Goal: Task Accomplishment & Management: Use online tool/utility

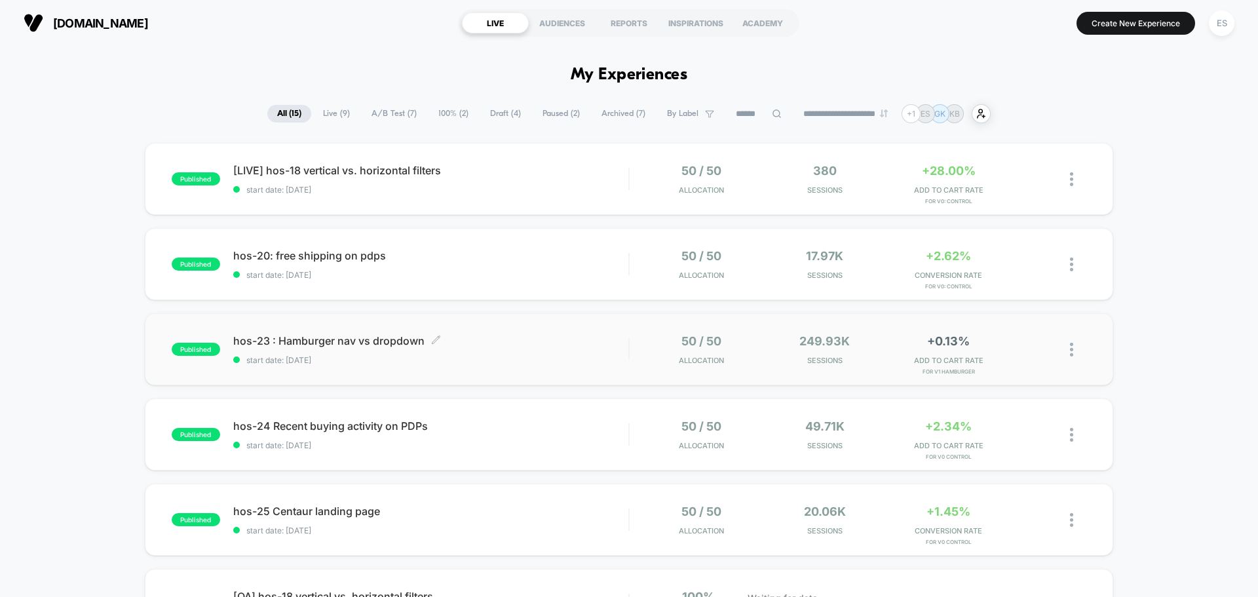
click at [371, 339] on span "hos-23 : Hamburger nav vs dropdown Click to edit experience details" at bounding box center [430, 340] width 395 height 13
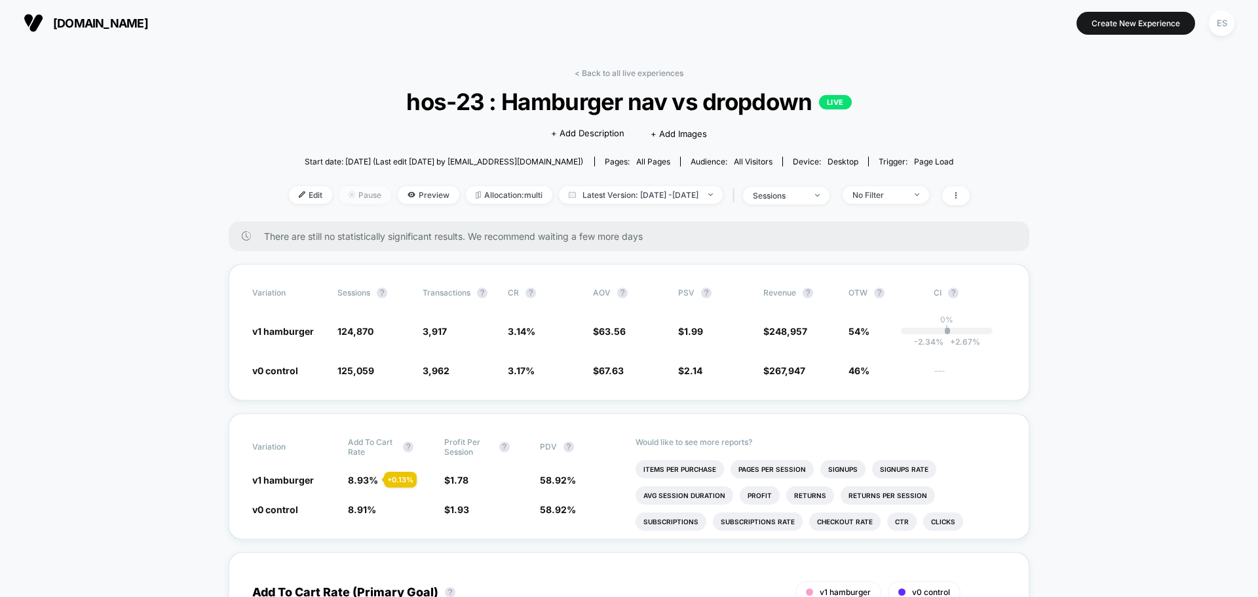
click at [339, 194] on span "Pause" at bounding box center [365, 195] width 52 height 18
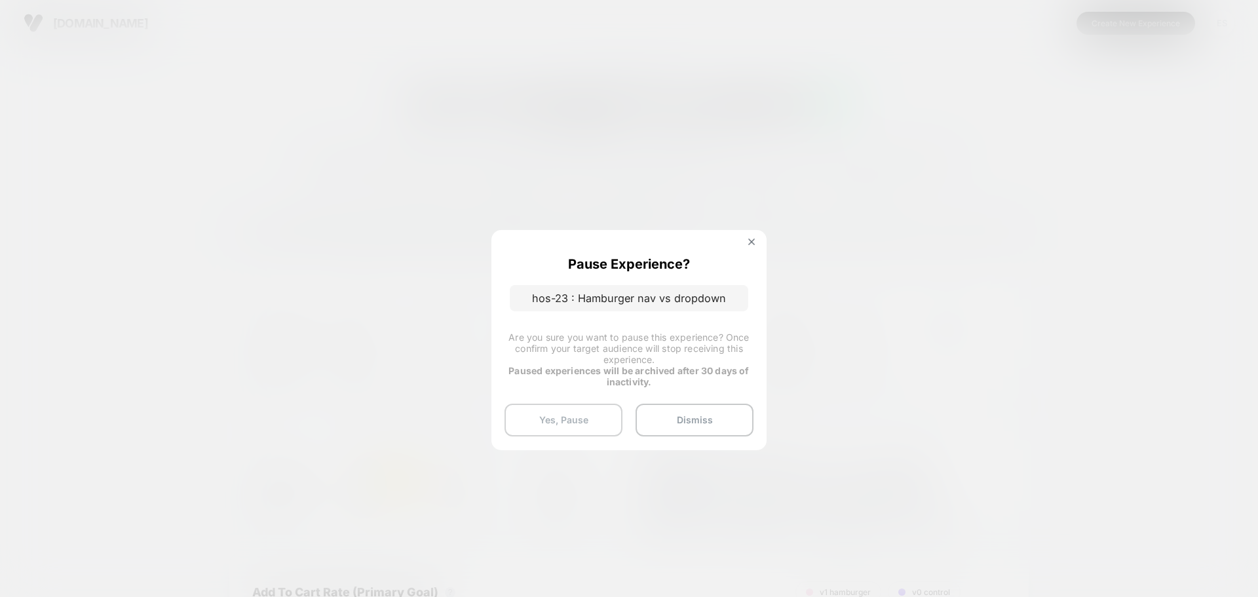
click at [560, 434] on button "Yes, Pause" at bounding box center [563, 420] width 118 height 33
click at [565, 425] on div "Variation Add To Cart Rate ? Profit Per Session ? PDV ? v1 hamburger 8.93 % + 0…" at bounding box center [629, 476] width 801 height 126
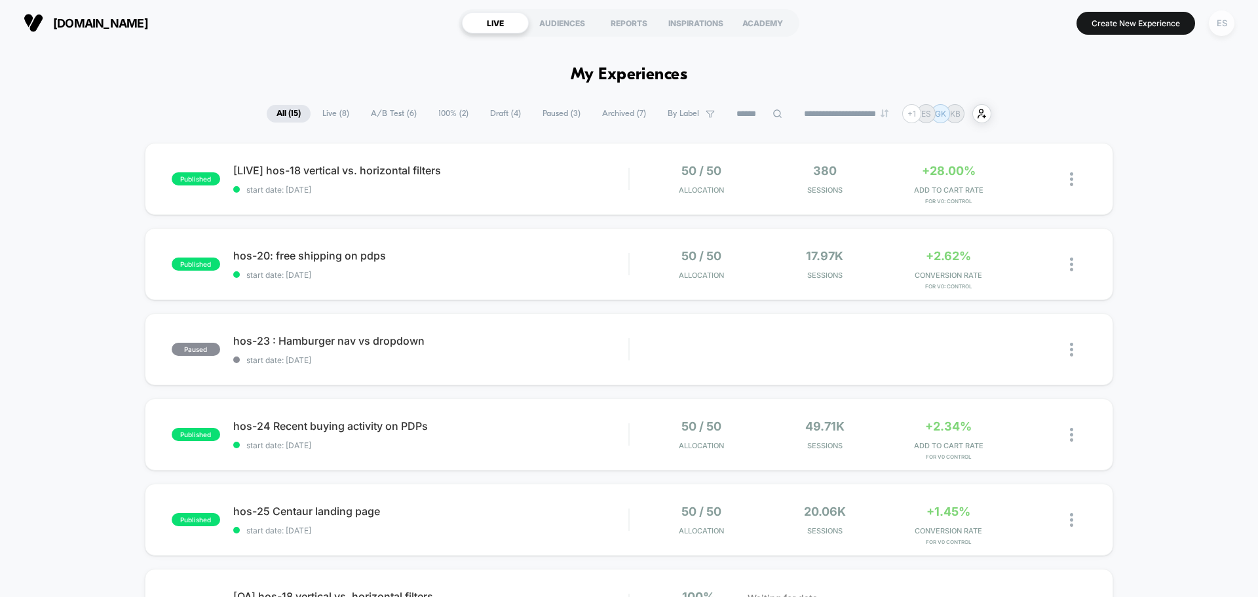
drag, startPoint x: 1235, startPoint y: 30, endPoint x: 1219, endPoint y: 26, distance: 16.2
click at [1228, 30] on button "ES" at bounding box center [1221, 23] width 33 height 27
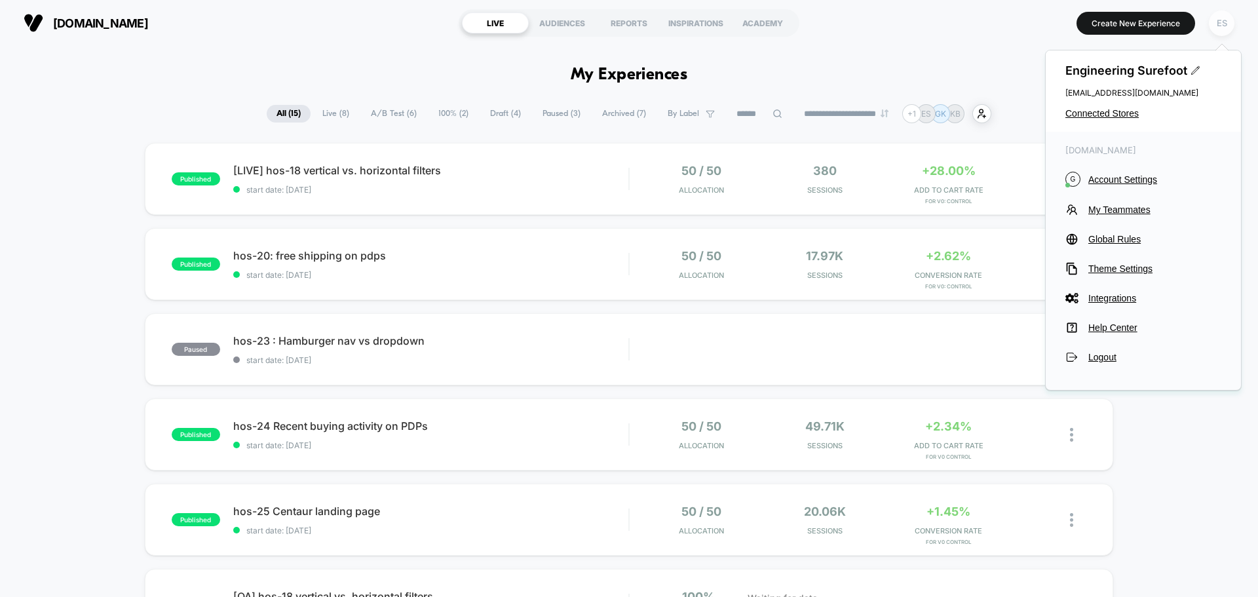
click at [1218, 26] on div "ES" at bounding box center [1222, 23] width 26 height 26
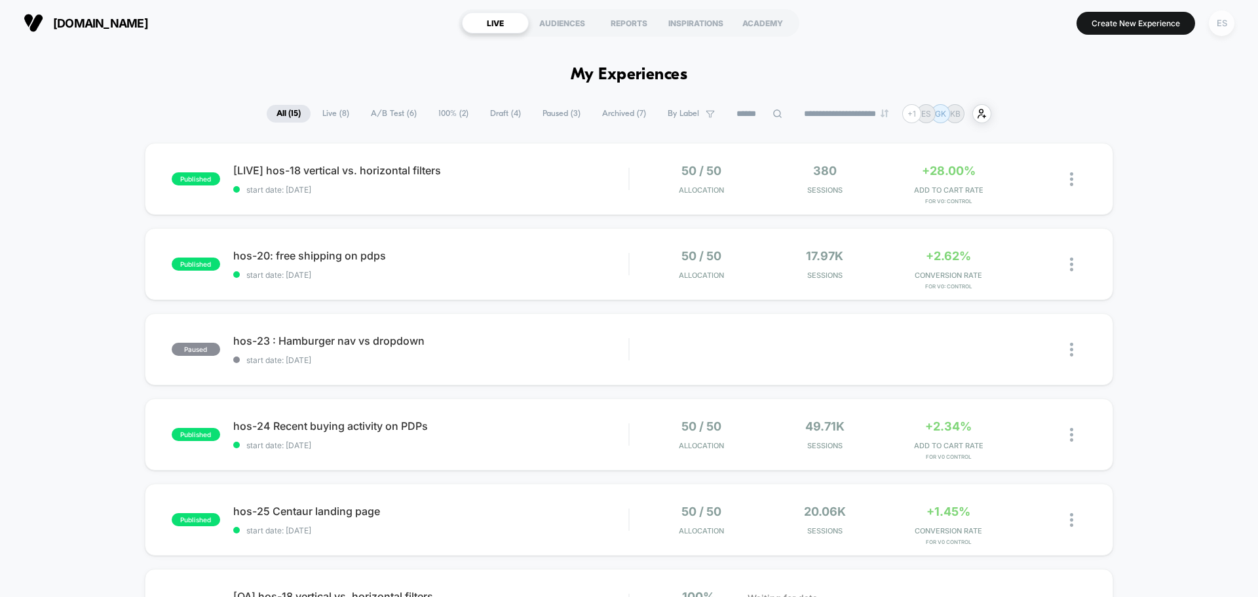
click at [1224, 26] on div "ES" at bounding box center [1222, 23] width 26 height 26
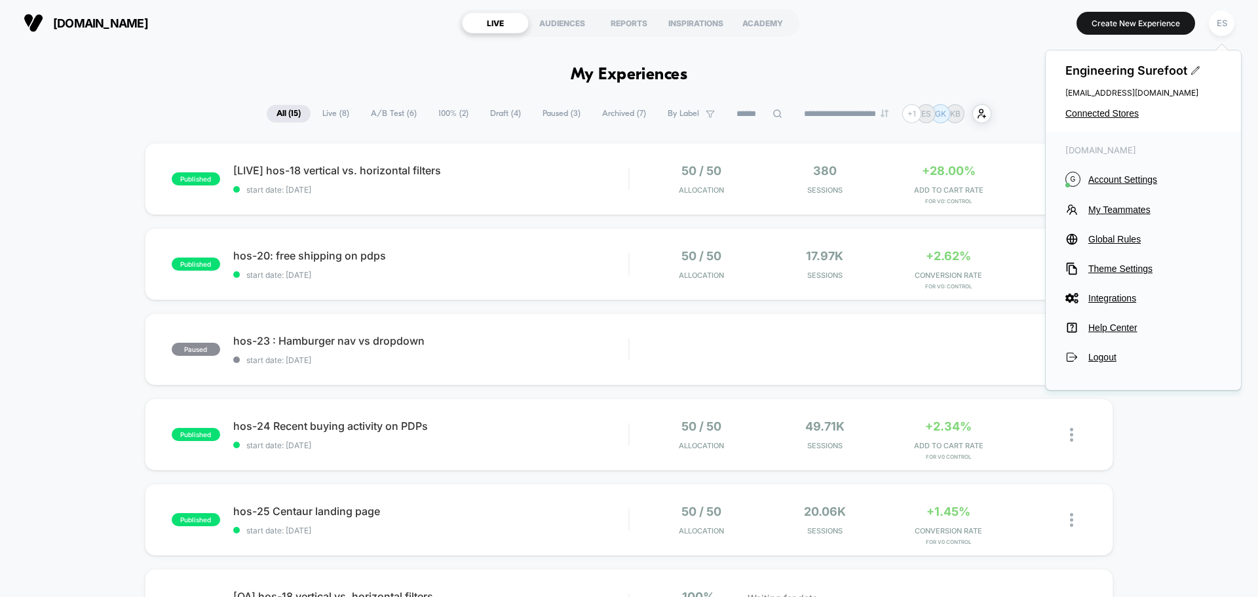
click at [1169, 71] on span "Engineering Surefoot" at bounding box center [1143, 71] width 156 height 14
click at [1105, 114] on span "Connected Stores" at bounding box center [1143, 113] width 156 height 10
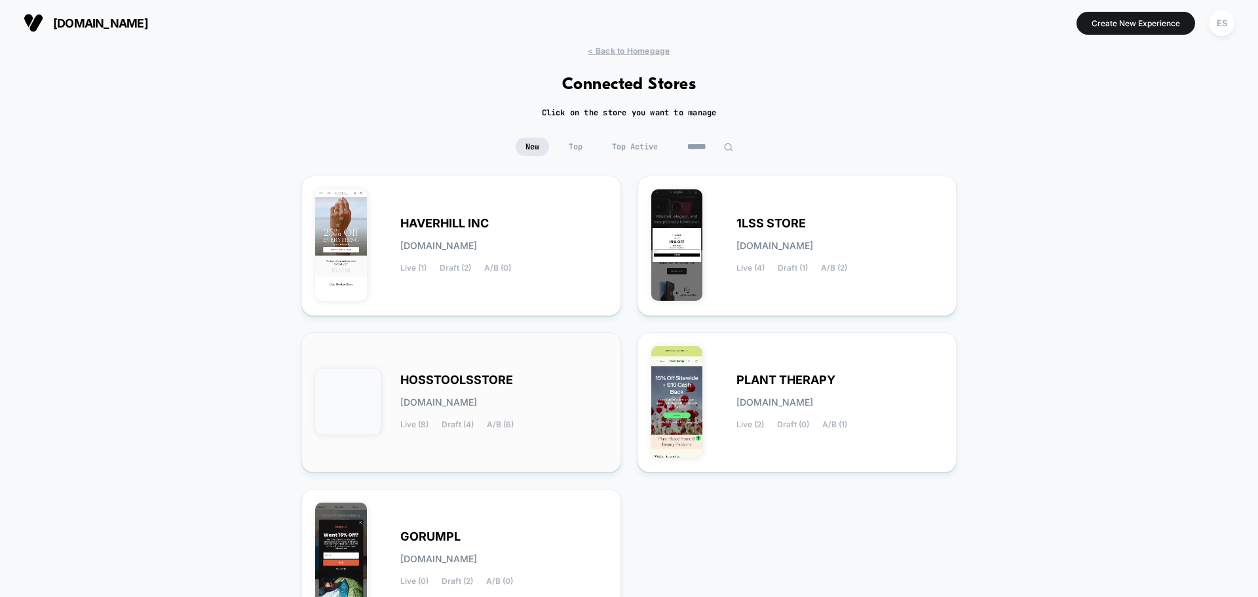
click at [490, 390] on div "HOSSTOOLSSTORE hosstoolsstore.myshopify.com Live (8) Draft (4) A/B (6)" at bounding box center [503, 402] width 207 height 54
click at [441, 252] on div "HAVERHILL INC haverhill-inc.myshopify.com Live (1) Draft (2) A/B (0)" at bounding box center [503, 246] width 207 height 54
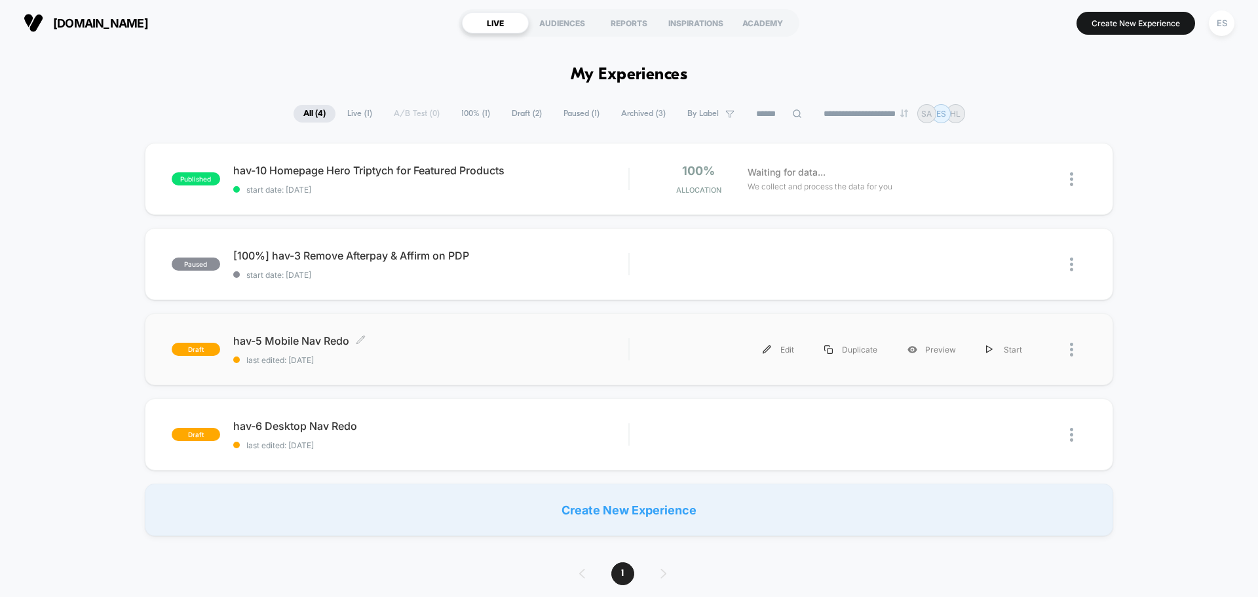
click at [319, 341] on span "hav-5 Mobile Nav Redo Click to edit experience details" at bounding box center [430, 340] width 395 height 13
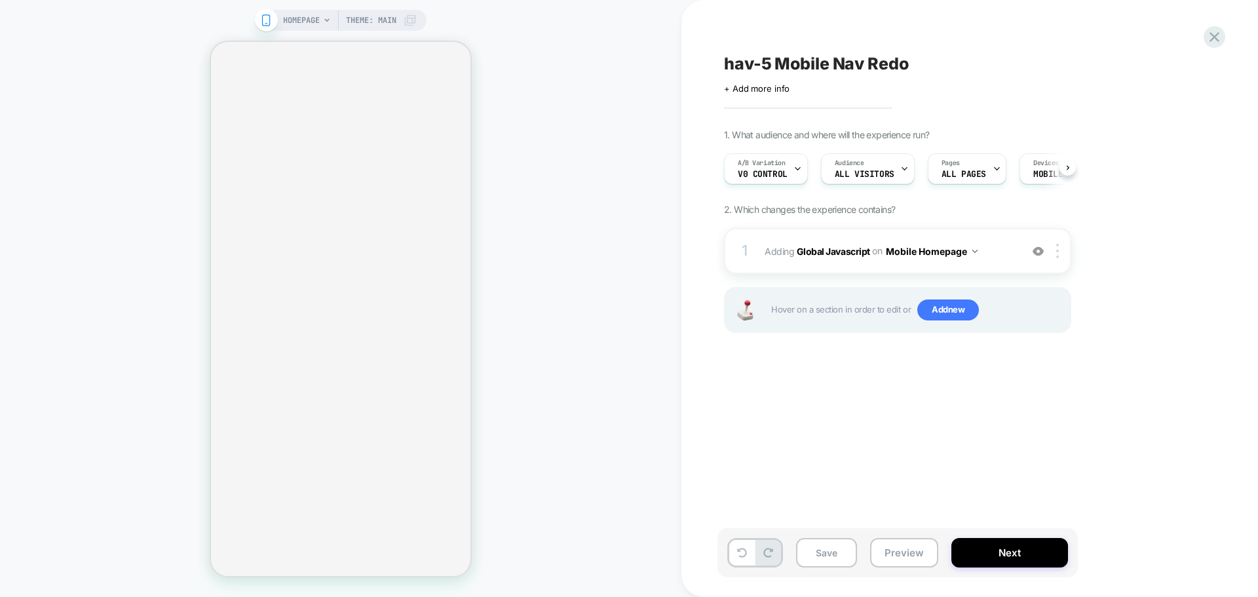
scroll to position [0, 1]
click at [980, 546] on button "Next" at bounding box center [1009, 552] width 117 height 29
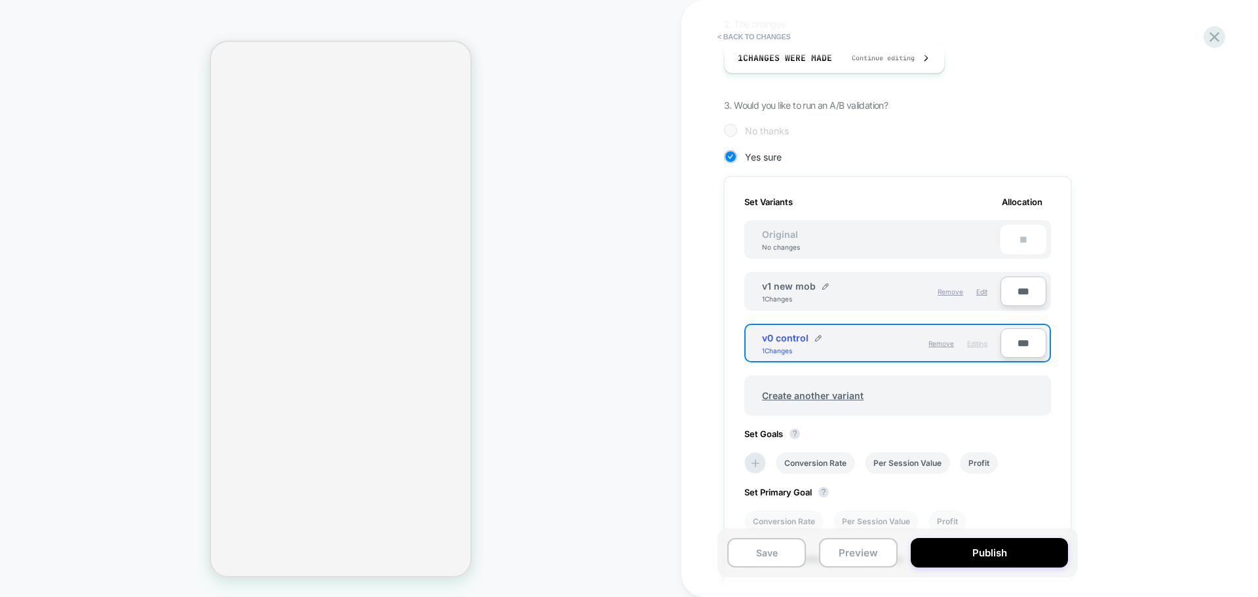
scroll to position [328, 0]
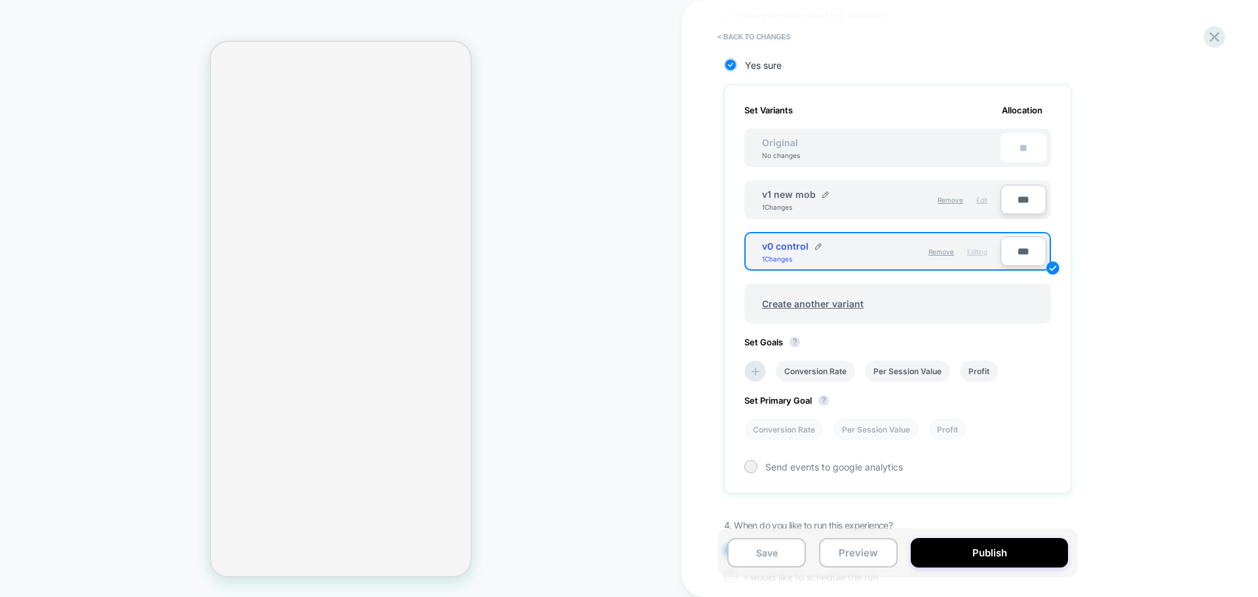
click at [980, 201] on span "Edit" at bounding box center [981, 200] width 11 height 8
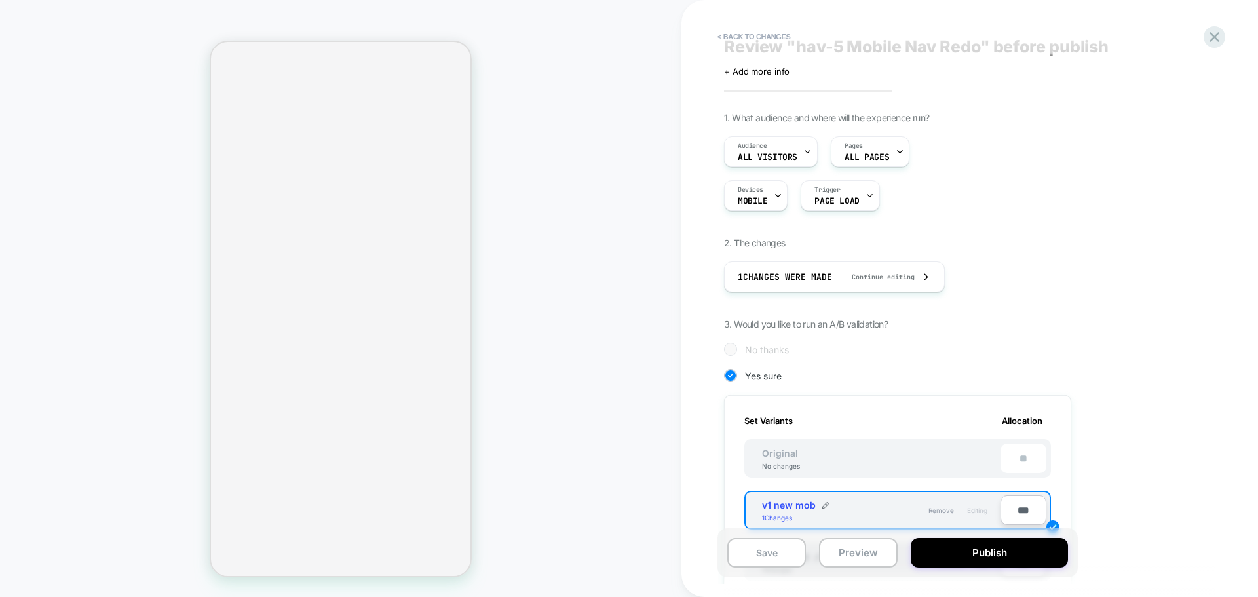
scroll to position [0, 0]
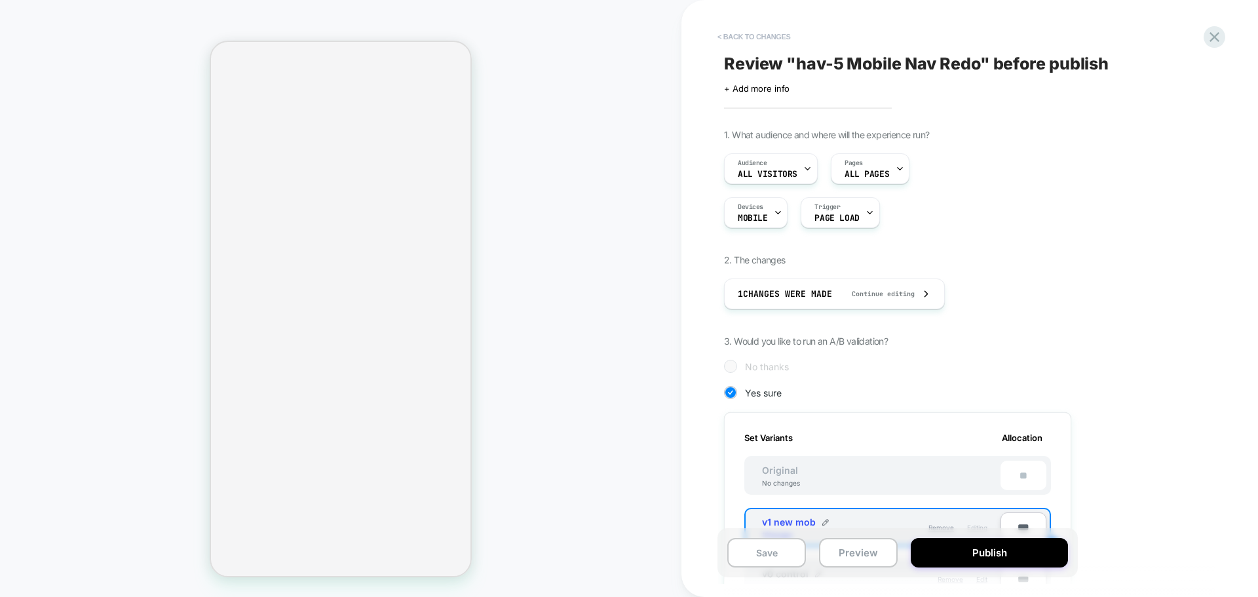
click at [769, 38] on button "< Back to changes" at bounding box center [754, 36] width 86 height 21
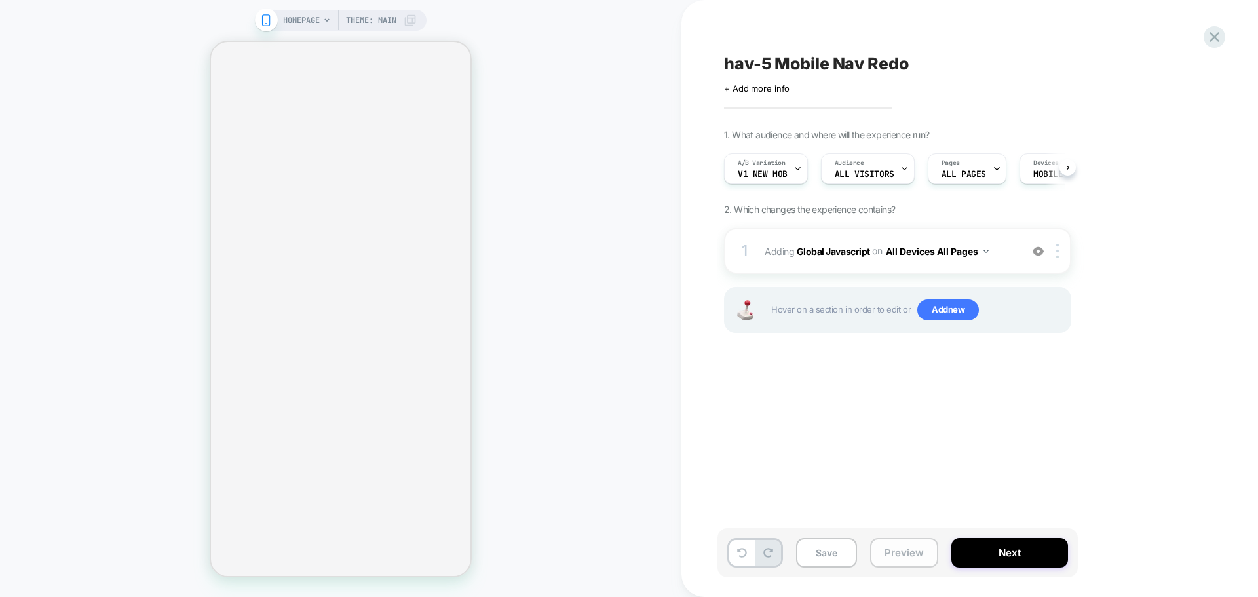
scroll to position [0, 1]
click at [892, 544] on button "Preview" at bounding box center [904, 552] width 68 height 29
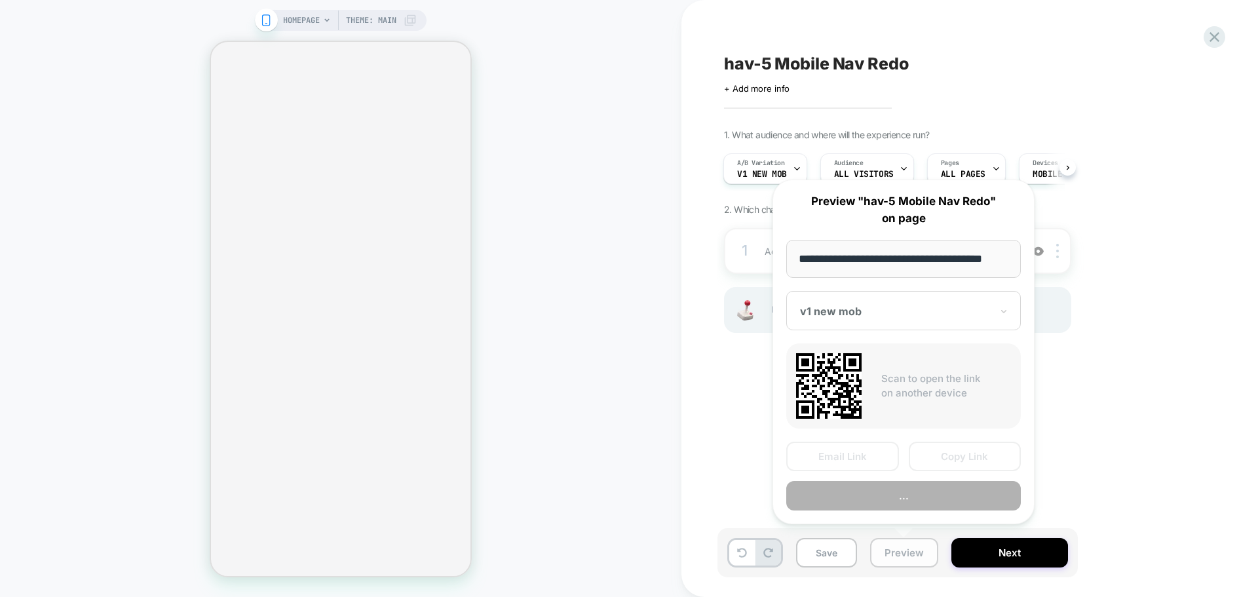
scroll to position [0, 8]
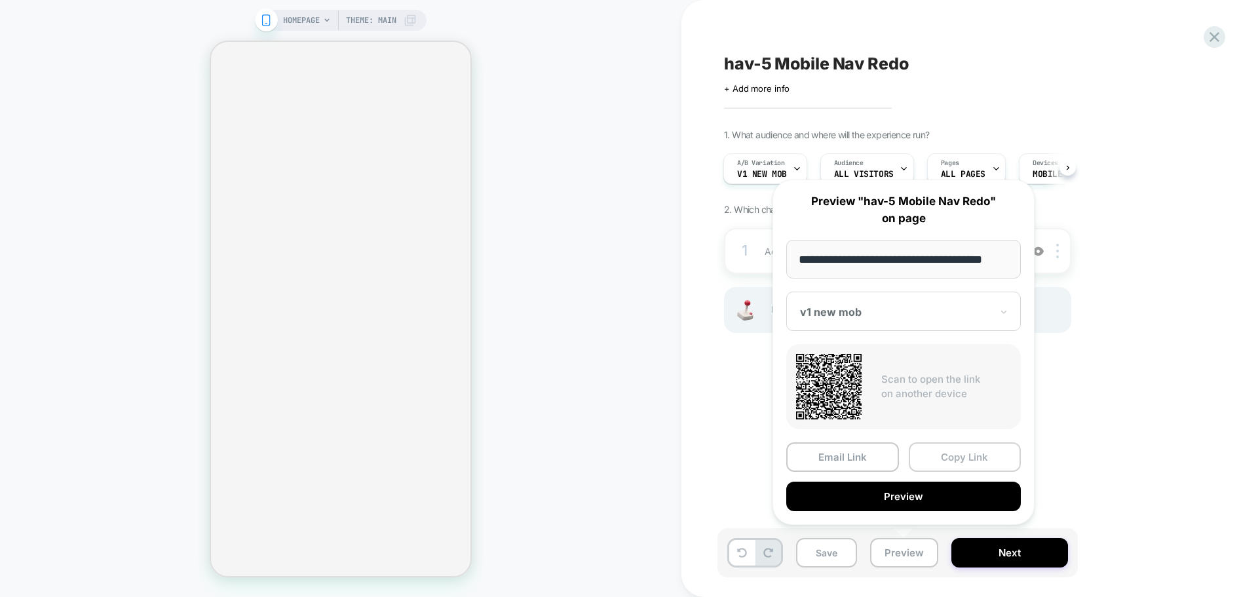
click at [964, 455] on button "Copy Link" at bounding box center [965, 456] width 113 height 29
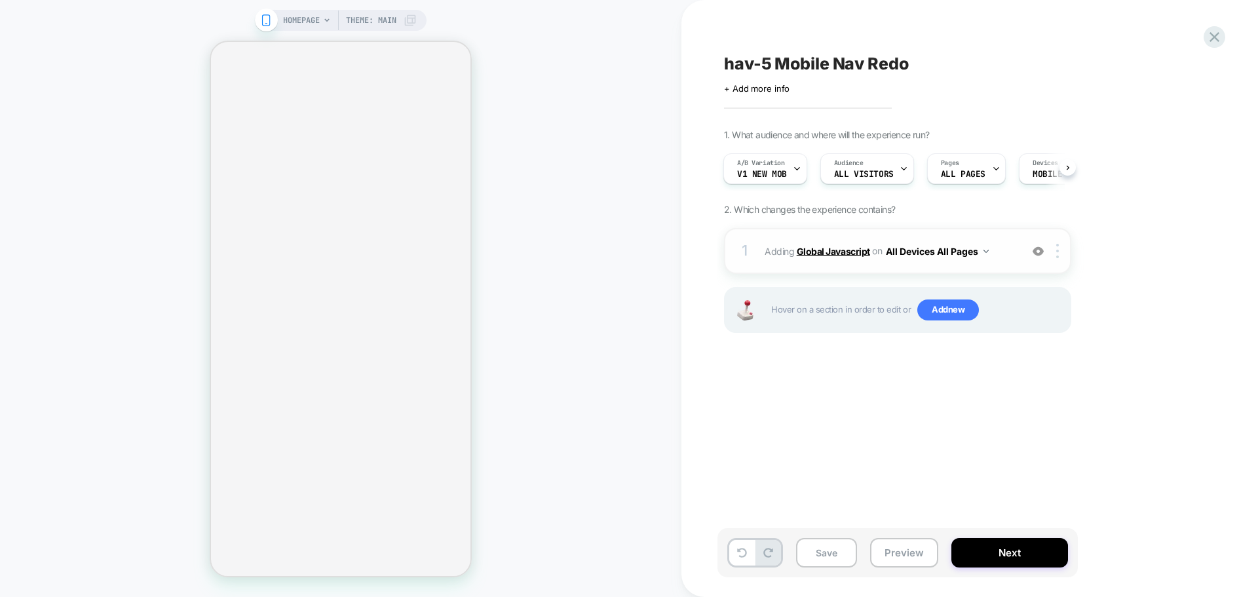
click at [808, 246] on b "Global Javascript" at bounding box center [833, 250] width 73 height 11
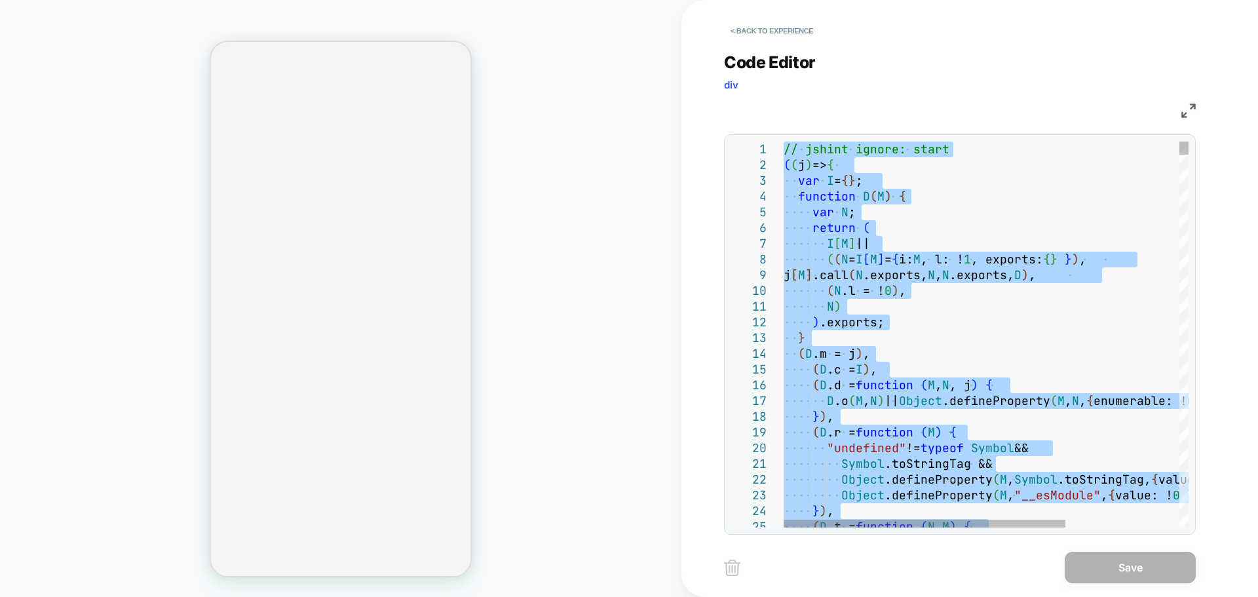
type textarea "**********"
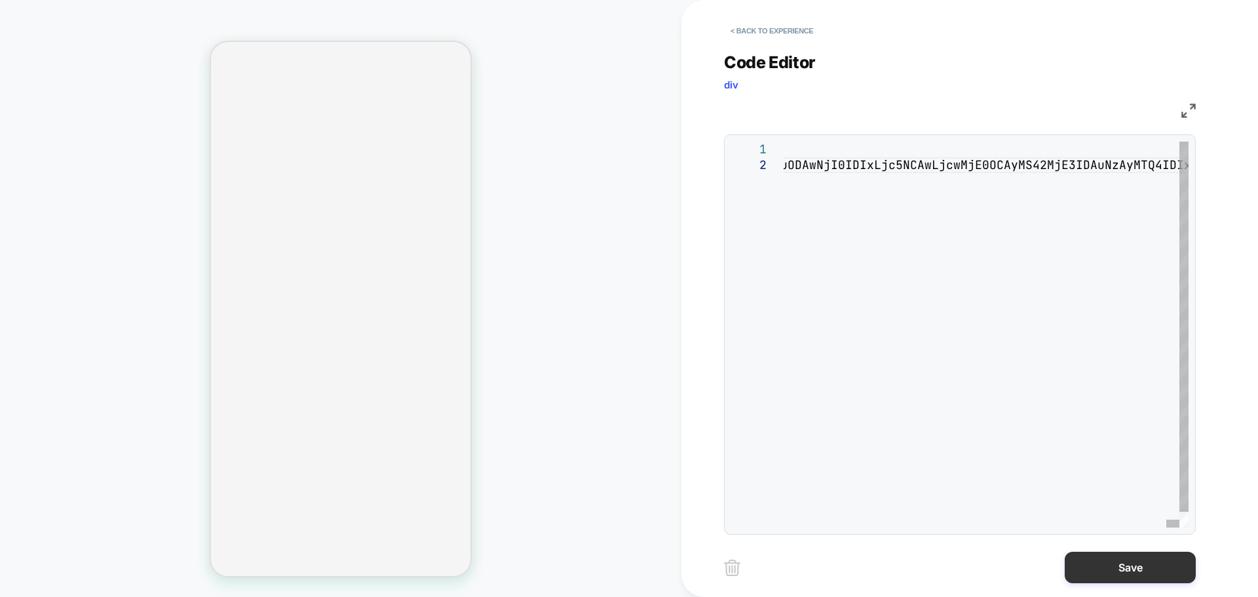
click at [1137, 575] on button "Save" at bounding box center [1130, 567] width 131 height 31
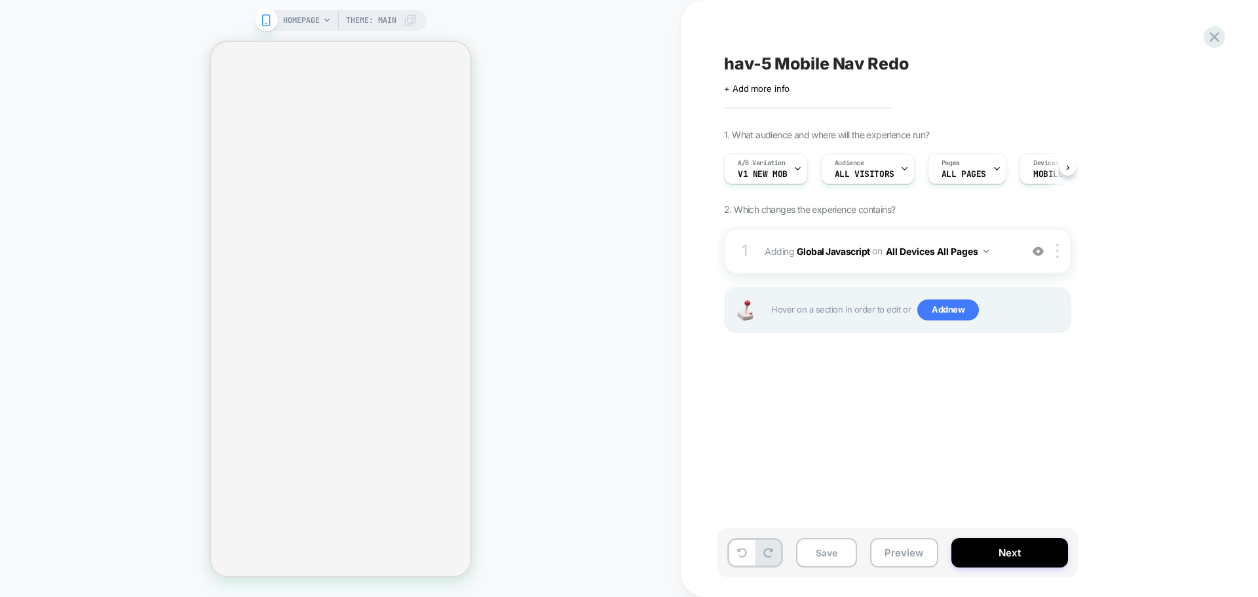
scroll to position [0, 1]
click at [833, 538] on button "Save" at bounding box center [826, 552] width 61 height 29
click at [920, 559] on button "Preview" at bounding box center [904, 552] width 68 height 29
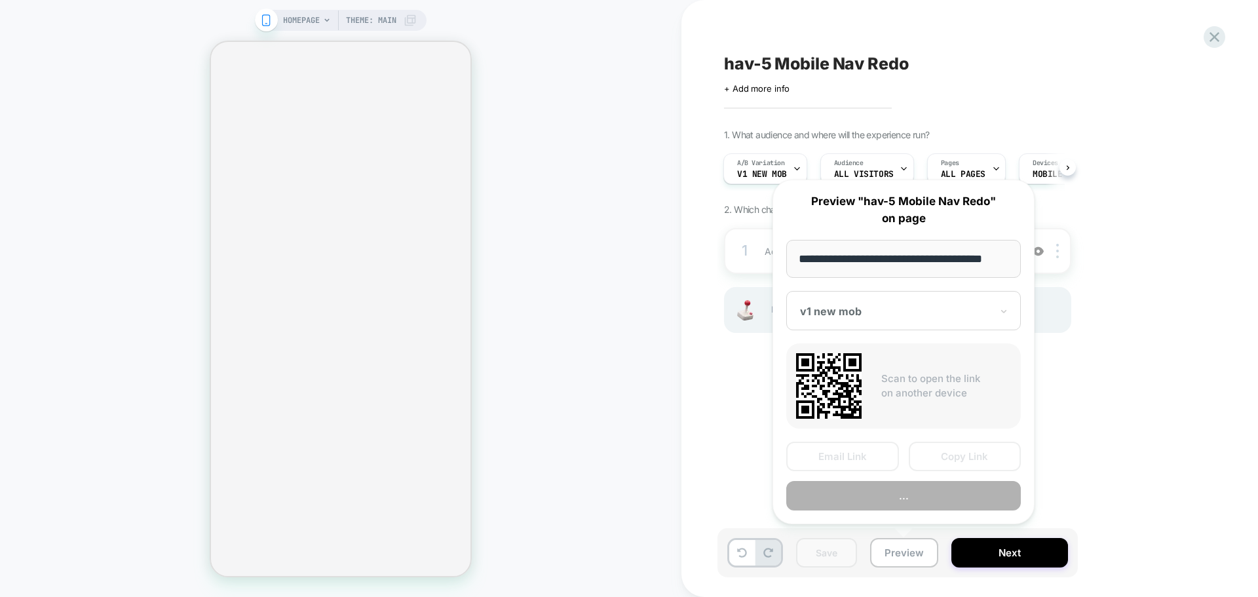
scroll to position [0, 8]
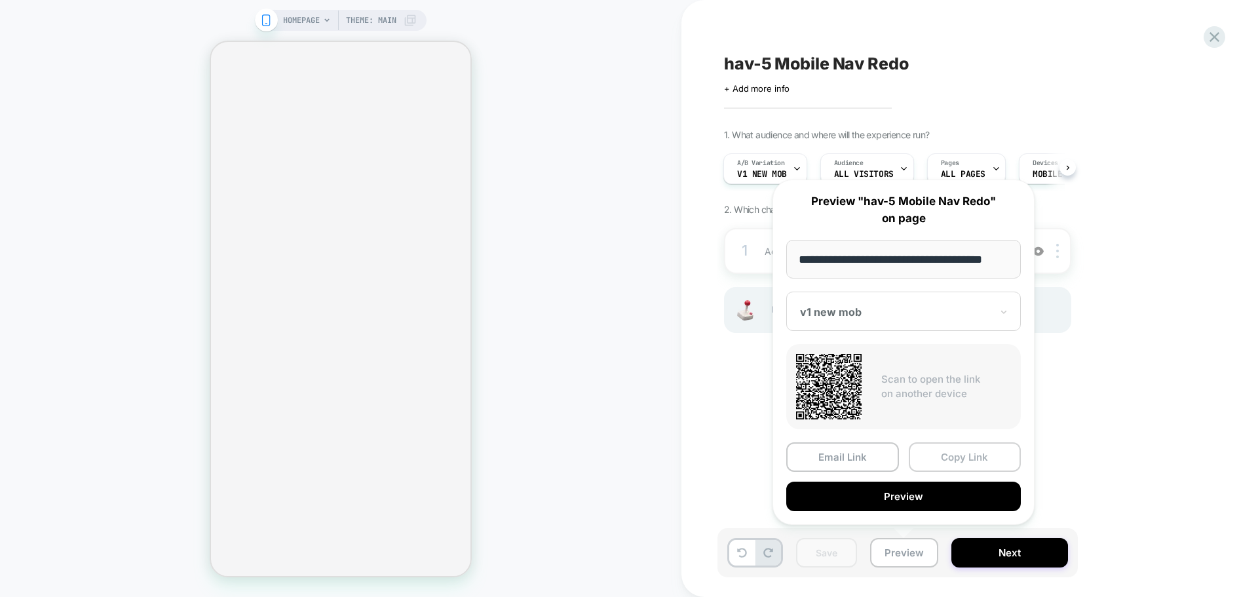
click at [967, 460] on button "Copy Link" at bounding box center [965, 456] width 113 height 29
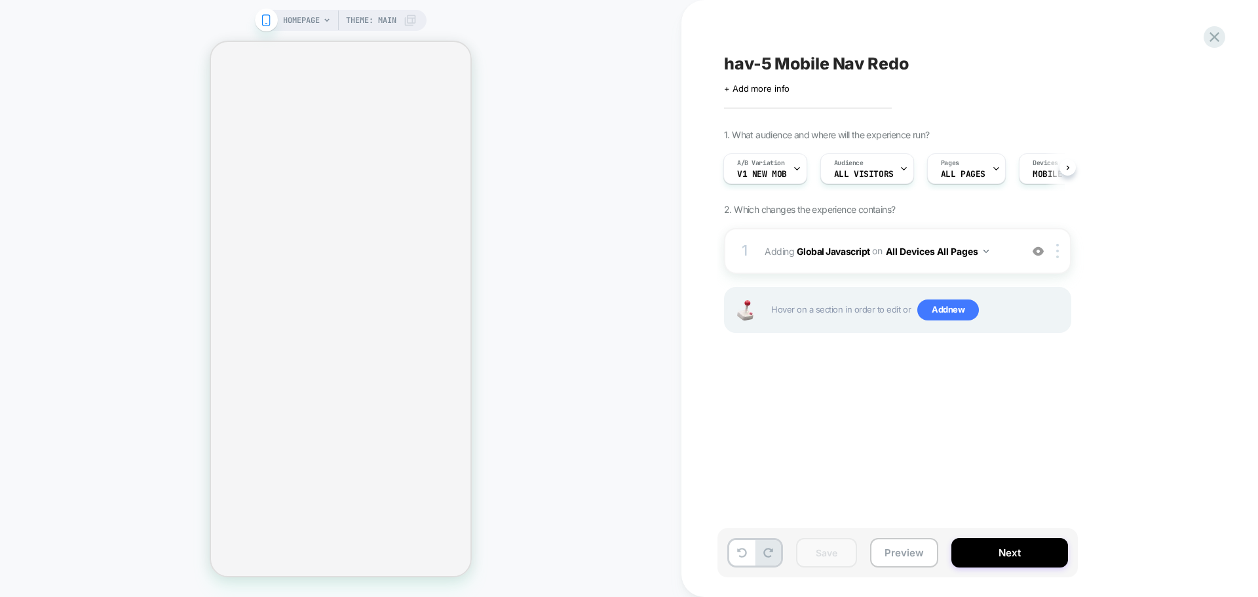
click at [898, 537] on div "Save Preview Next" at bounding box center [897, 552] width 360 height 49
click at [898, 540] on button "Preview" at bounding box center [904, 552] width 68 height 29
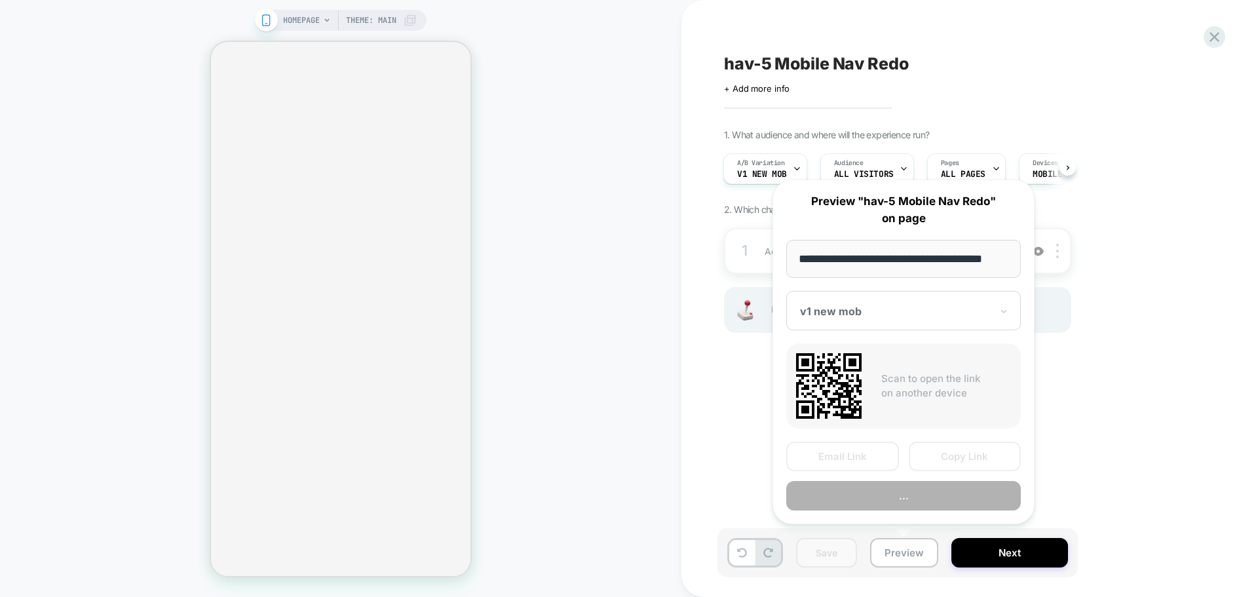
scroll to position [0, 8]
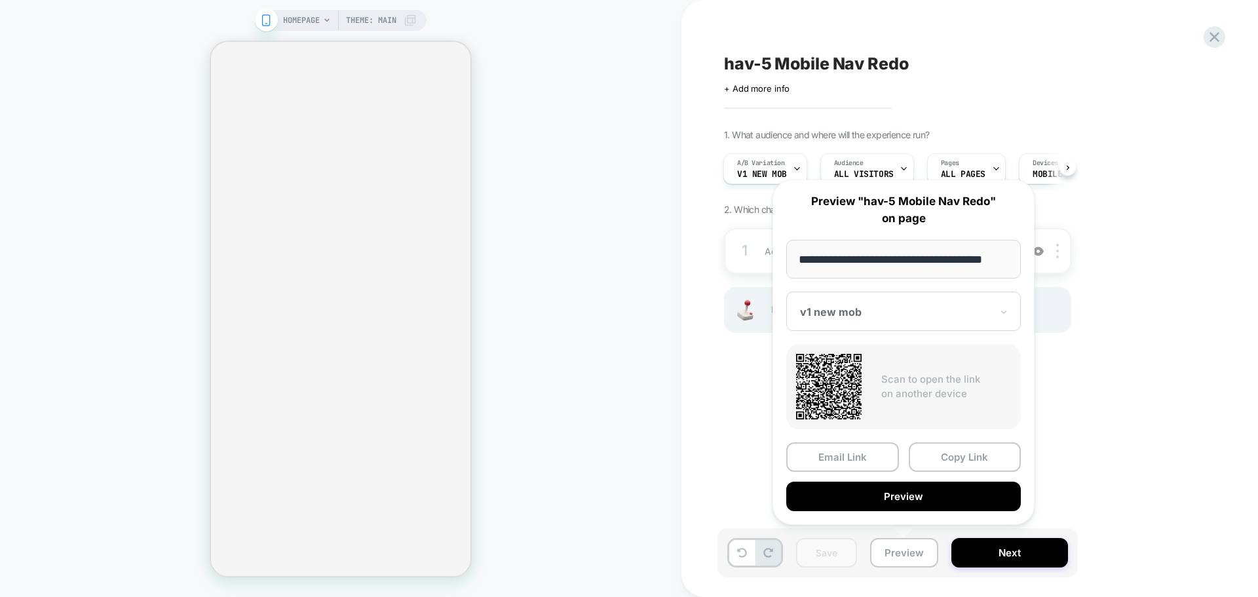
click at [991, 388] on p "Scan to open the link on another device" at bounding box center [946, 386] width 130 height 29
click at [895, 300] on div "v1 new mob" at bounding box center [903, 311] width 235 height 39
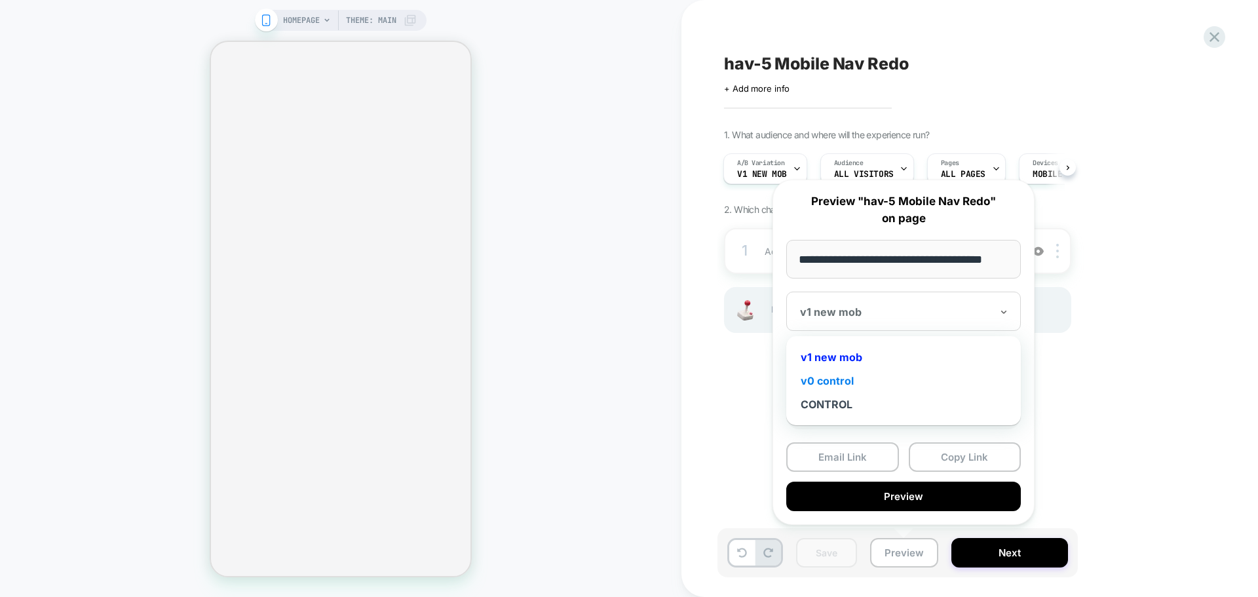
click at [847, 377] on div "v0 control" at bounding box center [903, 381] width 221 height 24
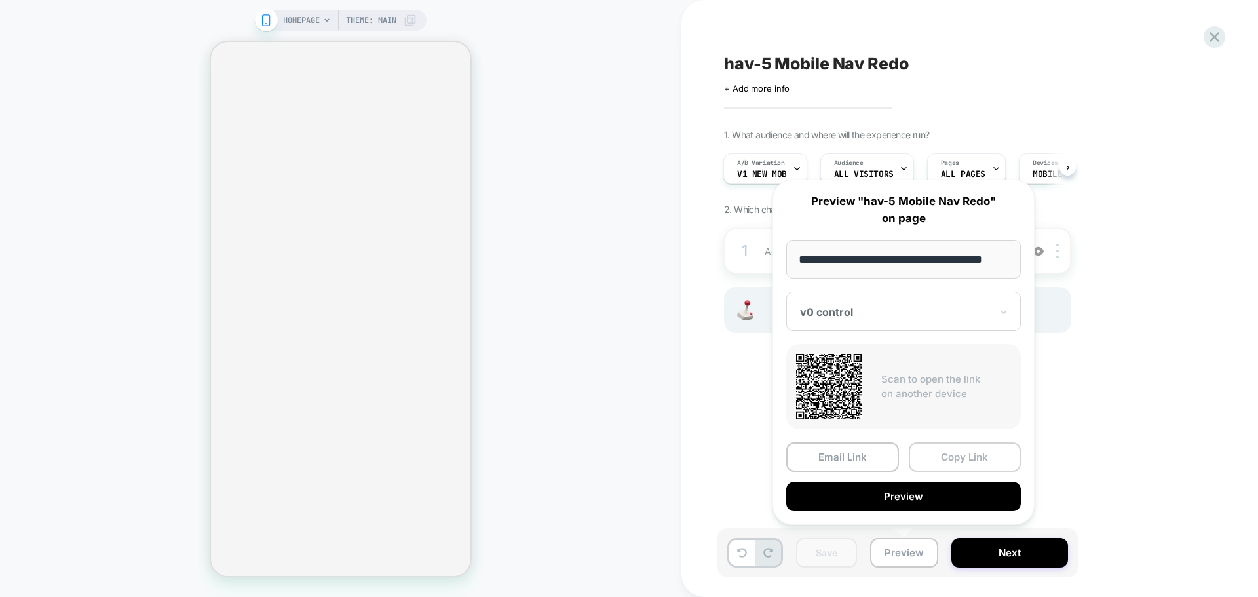
click at [950, 451] on button "Copy Link" at bounding box center [965, 456] width 113 height 29
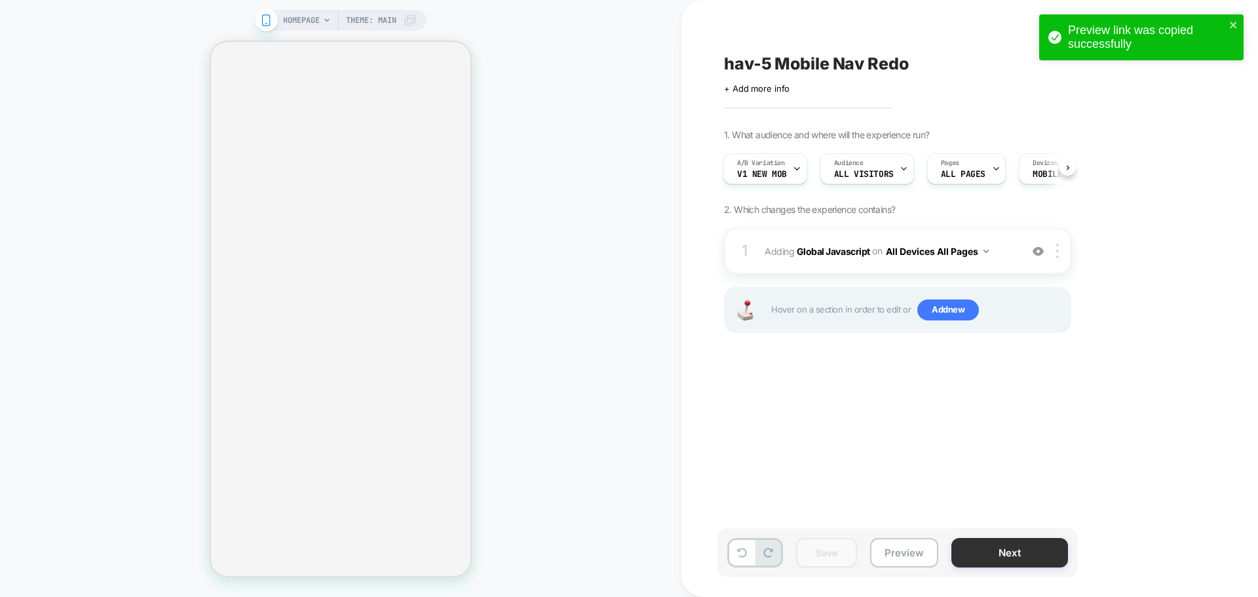
click at [997, 559] on button "Next" at bounding box center [1009, 552] width 117 height 29
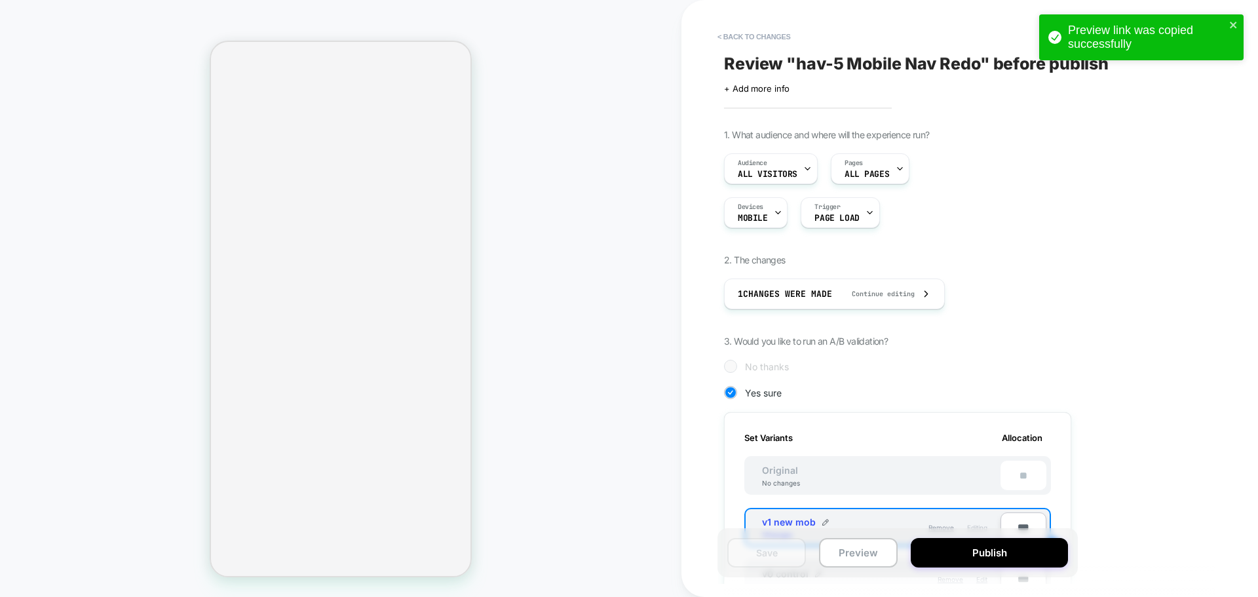
scroll to position [393, 0]
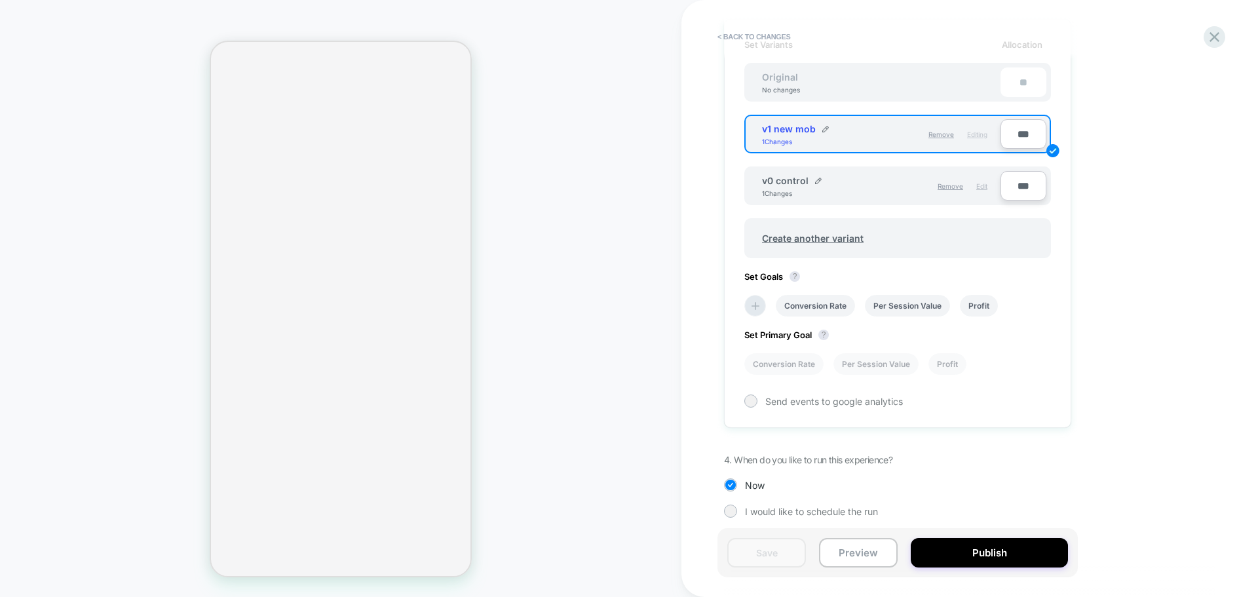
click at [979, 187] on span "Edit" at bounding box center [981, 186] width 11 height 8
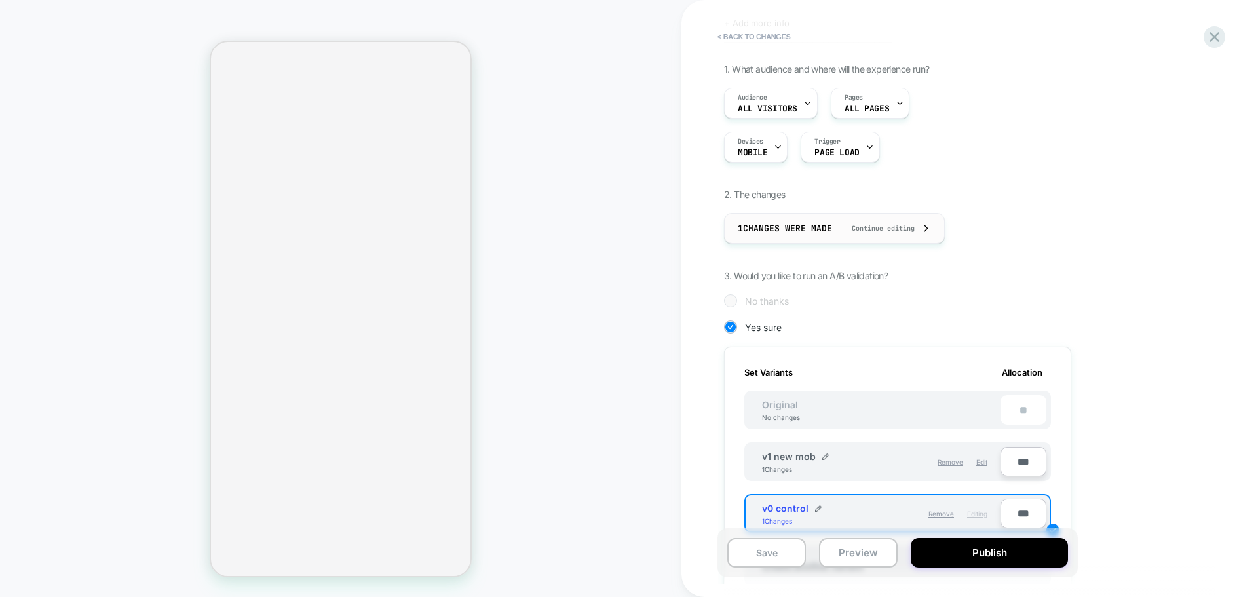
scroll to position [0, 0]
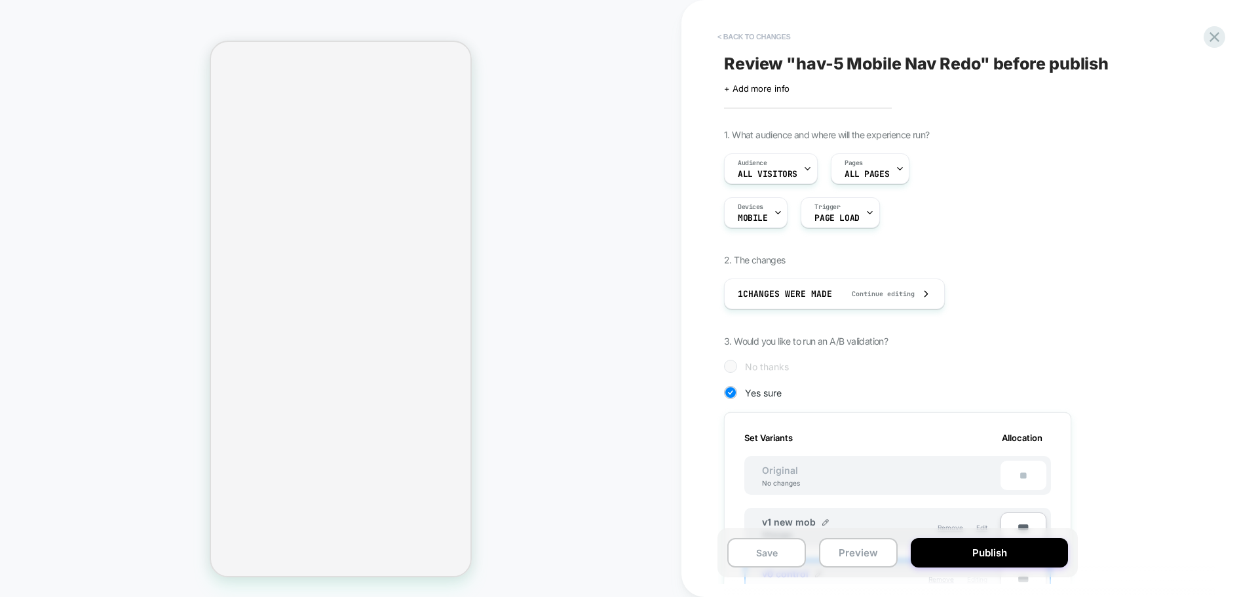
click at [736, 38] on button "< Back to changes" at bounding box center [754, 36] width 86 height 21
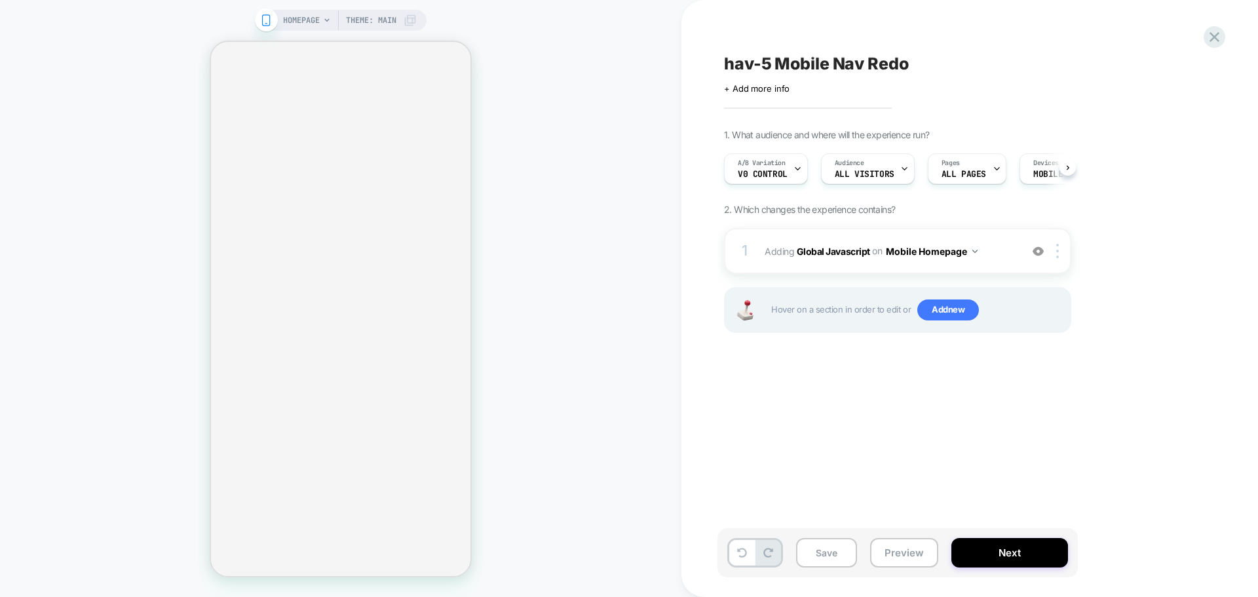
scroll to position [0, 1]
click at [833, 265] on div "1 Adding Global Javascript on Mobile Homepage Copy to Desktop Target All Device…" at bounding box center [897, 251] width 347 height 46
click at [845, 275] on div "1 Adding Global Javascript on Mobile Homepage Copy to Desktop Target All Device…" at bounding box center [897, 297] width 347 height 138
click at [851, 255] on b "Global Javascript" at bounding box center [833, 250] width 73 height 11
click at [827, 261] on div "1 Adding Global Javascript on Mobile Homepage Copy to Desktop Target All Device…" at bounding box center [897, 251] width 347 height 46
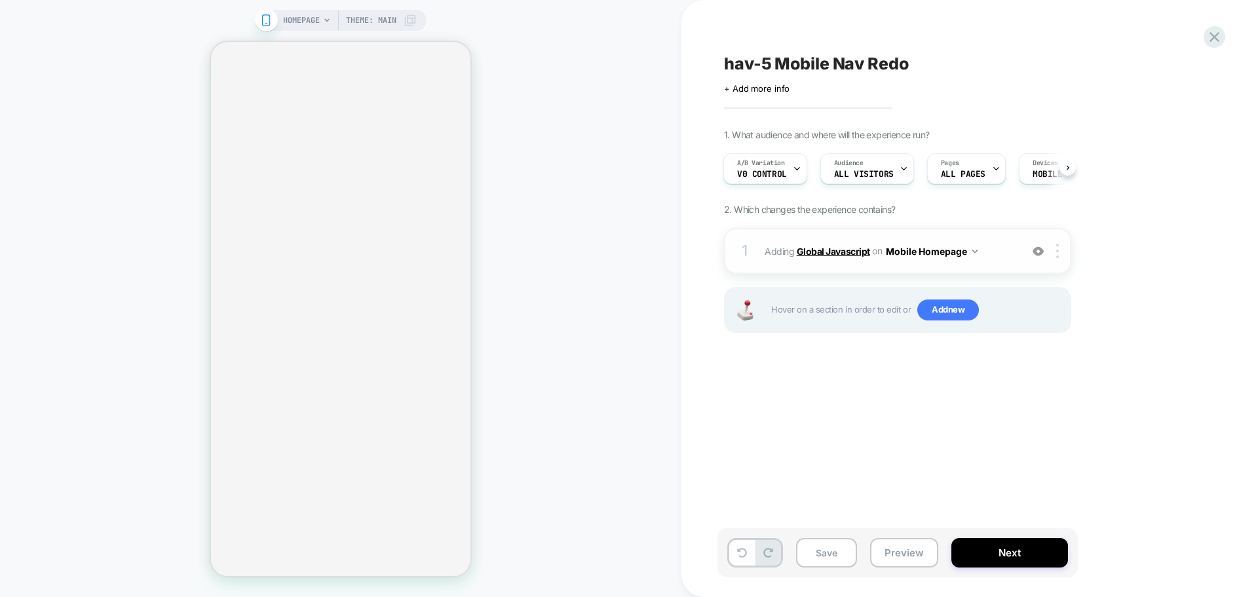
click at [829, 254] on b "Global Javascript" at bounding box center [833, 250] width 73 height 11
click at [804, 250] on b "Global Javascript" at bounding box center [833, 250] width 73 height 11
click at [827, 257] on span "Adding Global Javascript on Mobile Homepage" at bounding box center [890, 251] width 250 height 19
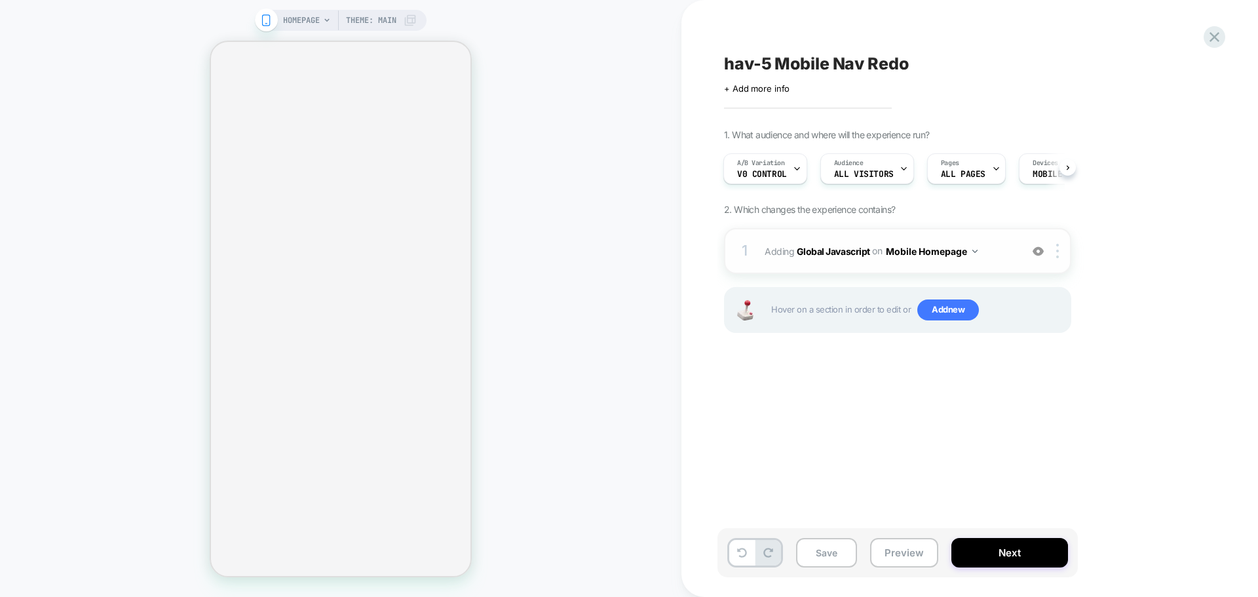
click at [827, 257] on span "Adding Global Javascript on Mobile Homepage" at bounding box center [890, 251] width 250 height 19
click at [846, 259] on span "Adding Global Javascript on Mobile Homepage" at bounding box center [890, 251] width 250 height 19
click at [846, 258] on span "Adding Global Javascript on Mobile Homepage" at bounding box center [890, 251] width 250 height 19
click at [846, 257] on span "Adding Global Javascript on Mobile Homepage" at bounding box center [890, 251] width 250 height 19
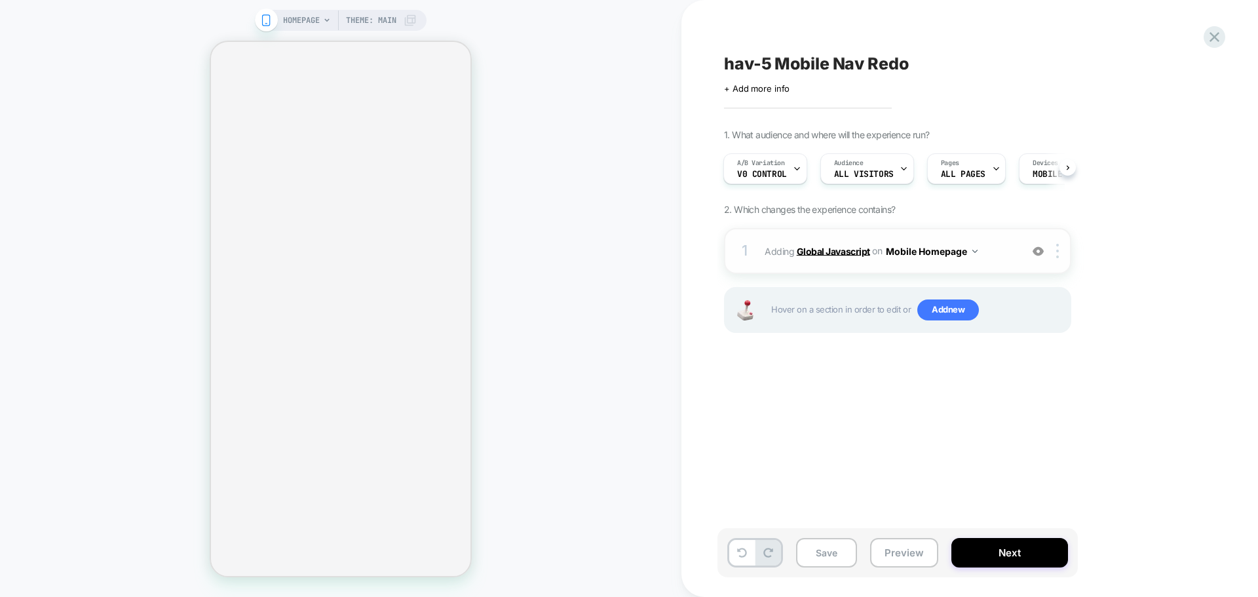
click at [847, 254] on b "Global Javascript" at bounding box center [833, 250] width 73 height 11
click at [848, 253] on b "Global Javascript" at bounding box center [833, 250] width 73 height 11
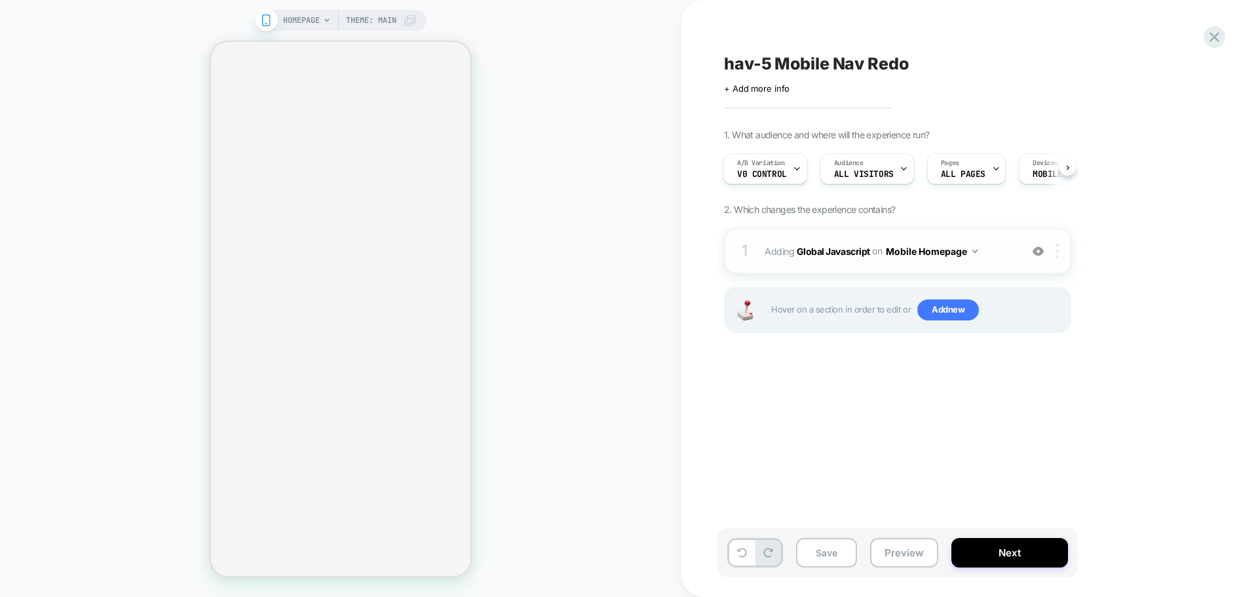
click at [1058, 257] on img at bounding box center [1057, 251] width 3 height 14
click at [787, 474] on div "hav-5 Mobile Nav Redo Click to edit experience details + Add more info 1. What …" at bounding box center [962, 298] width 491 height 571
click at [975, 552] on button "Next" at bounding box center [1009, 552] width 117 height 29
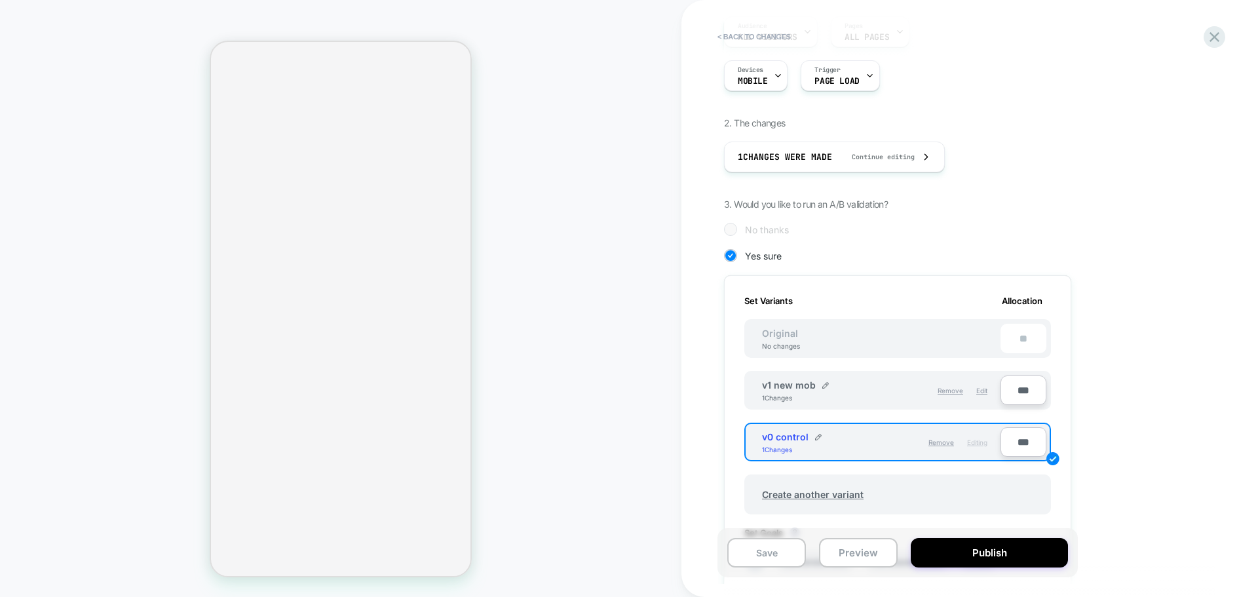
scroll to position [0, 0]
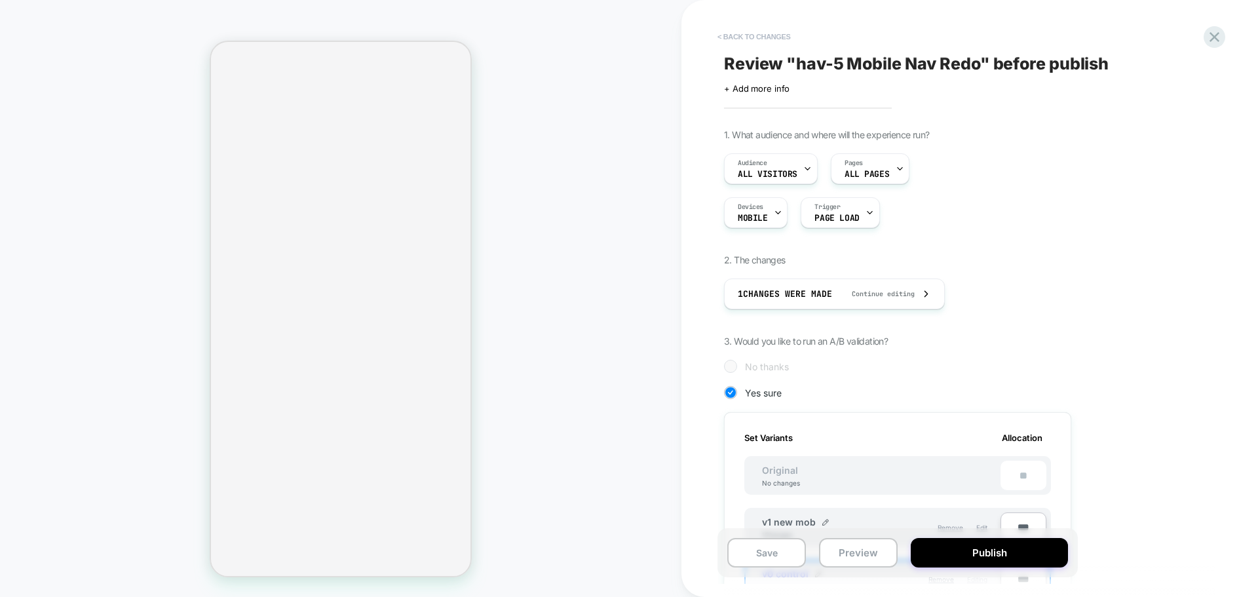
click at [755, 45] on button "< Back to changes" at bounding box center [754, 36] width 86 height 21
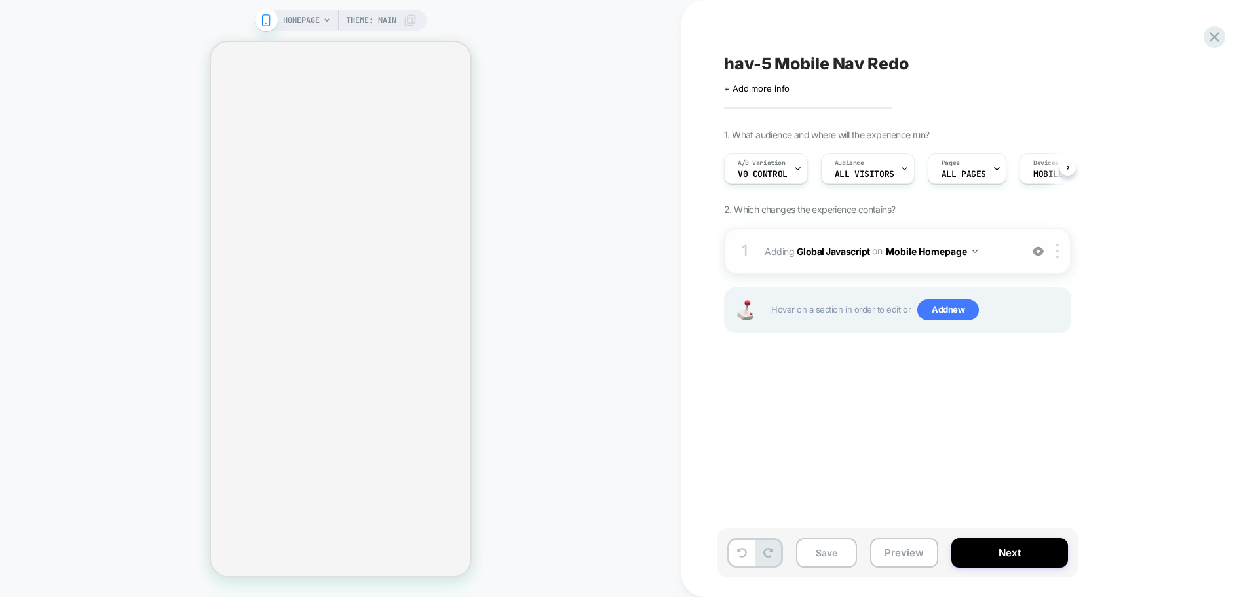
scroll to position [0, 1]
click at [808, 240] on div "1 Adding Global Javascript on Mobile Homepage Copy to Desktop Target All Device…" at bounding box center [897, 251] width 347 height 46
click at [806, 258] on span "Adding Global Javascript on Mobile Homepage" at bounding box center [890, 251] width 250 height 19
click at [806, 259] on span "Adding Global Javascript on Mobile Homepage" at bounding box center [890, 251] width 250 height 19
click at [809, 254] on b "Global Javascript" at bounding box center [833, 250] width 73 height 11
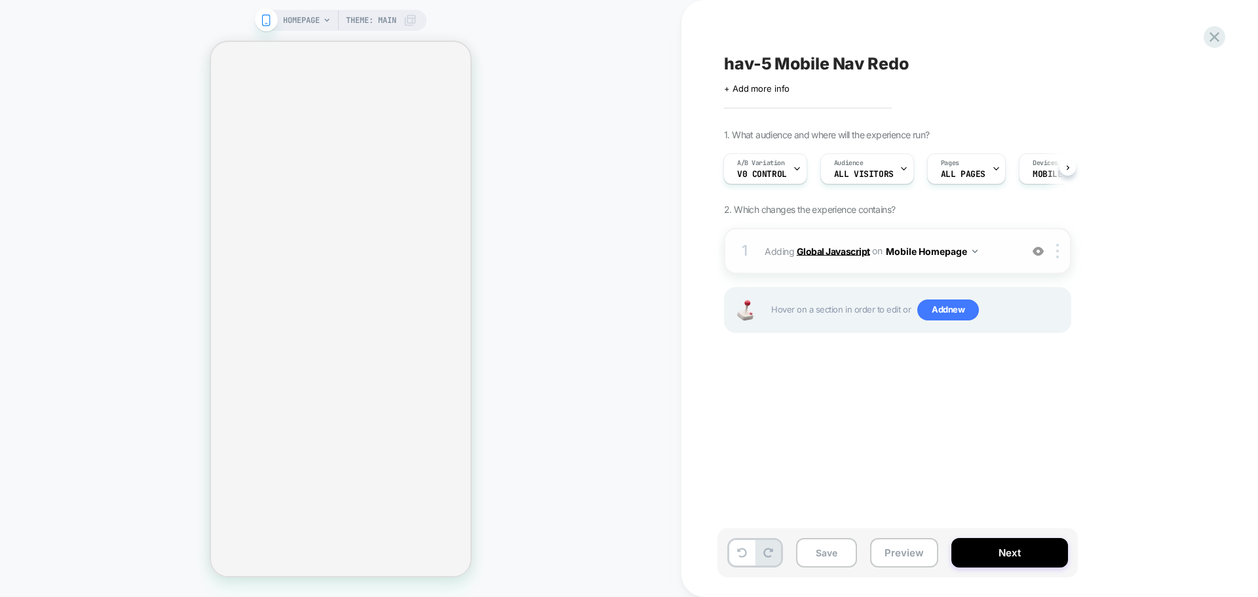
click at [809, 254] on b "Global Javascript" at bounding box center [833, 250] width 73 height 11
drag, startPoint x: 809, startPoint y: 254, endPoint x: 518, endPoint y: 225, distance: 292.3
click at [806, 255] on b "Global Javascript" at bounding box center [833, 250] width 73 height 11
click at [852, 250] on b "Global Javascript" at bounding box center [833, 250] width 73 height 11
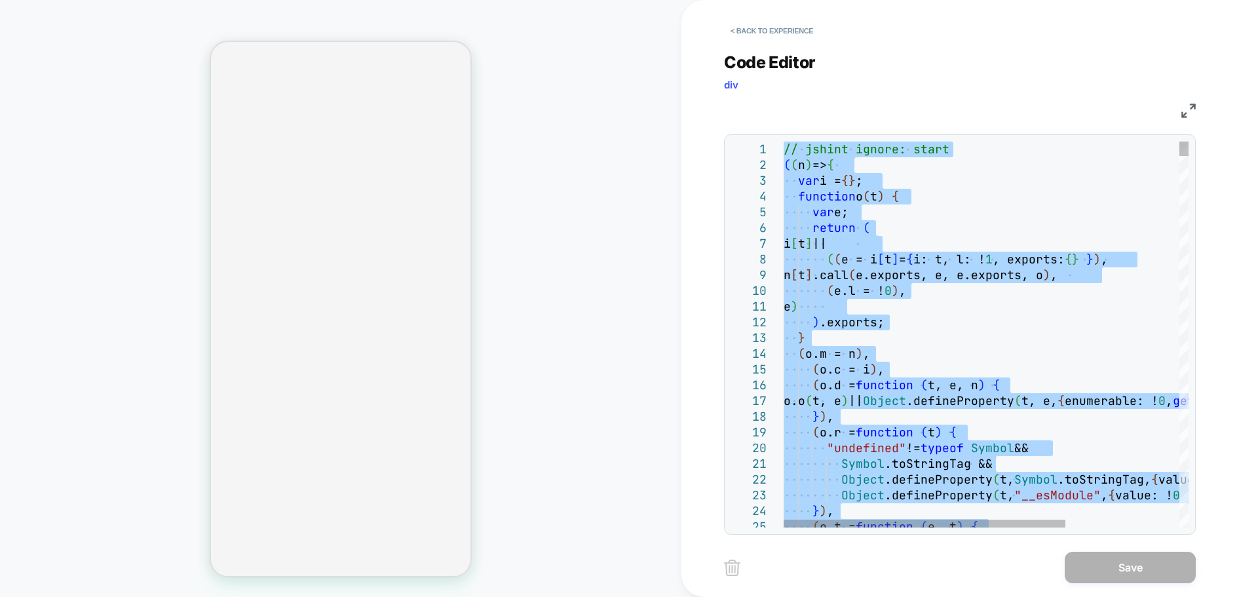
type textarea "**********"
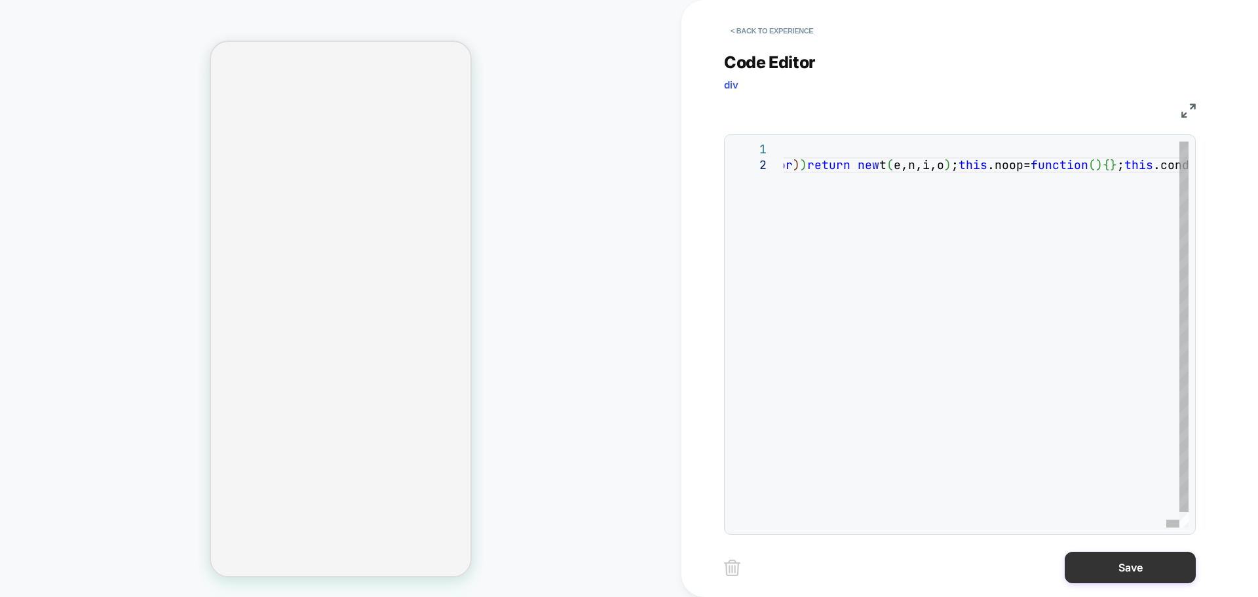
click at [1127, 575] on button "Save" at bounding box center [1130, 567] width 131 height 31
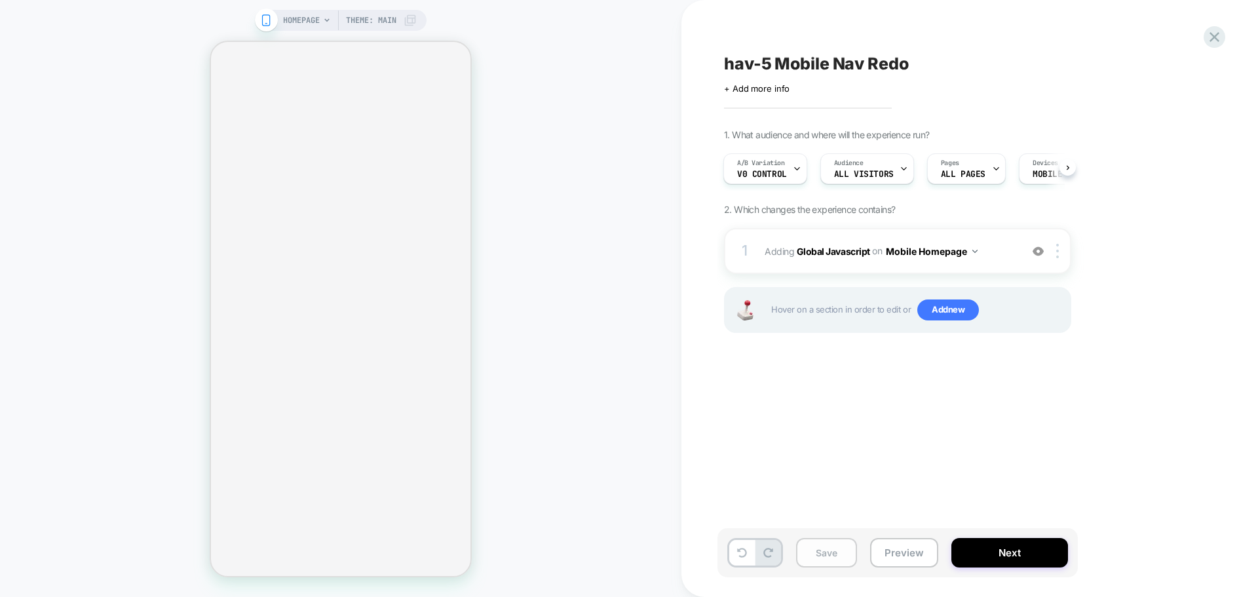
click at [816, 554] on button "Save" at bounding box center [826, 552] width 61 height 29
click at [882, 559] on button "Preview" at bounding box center [904, 552] width 68 height 29
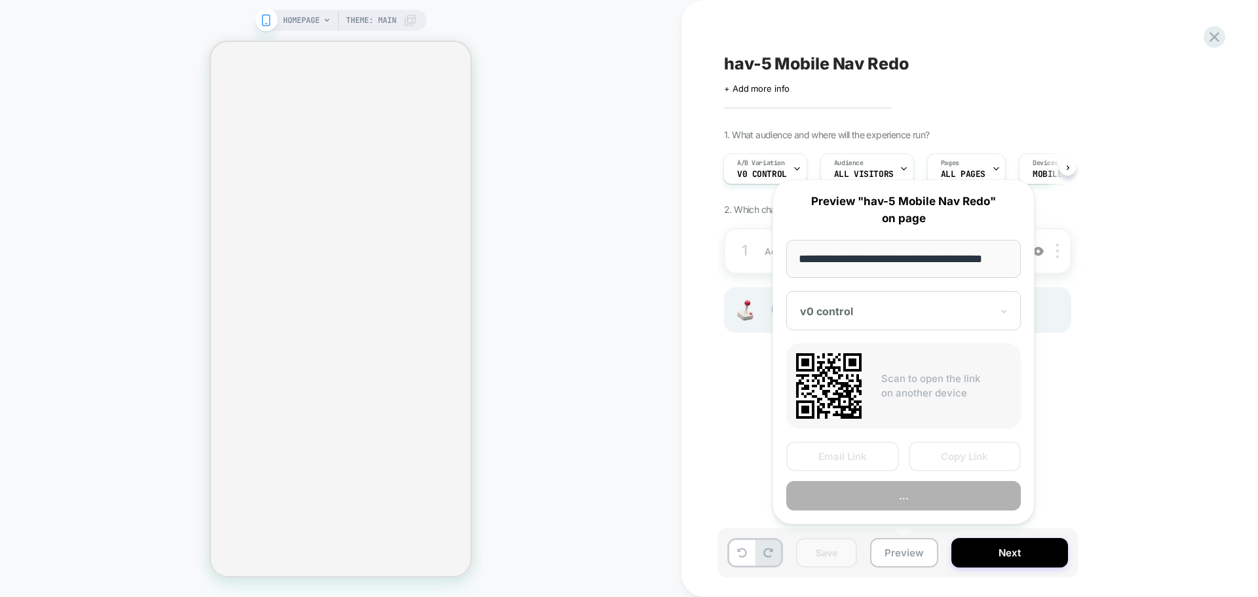
scroll to position [0, 8]
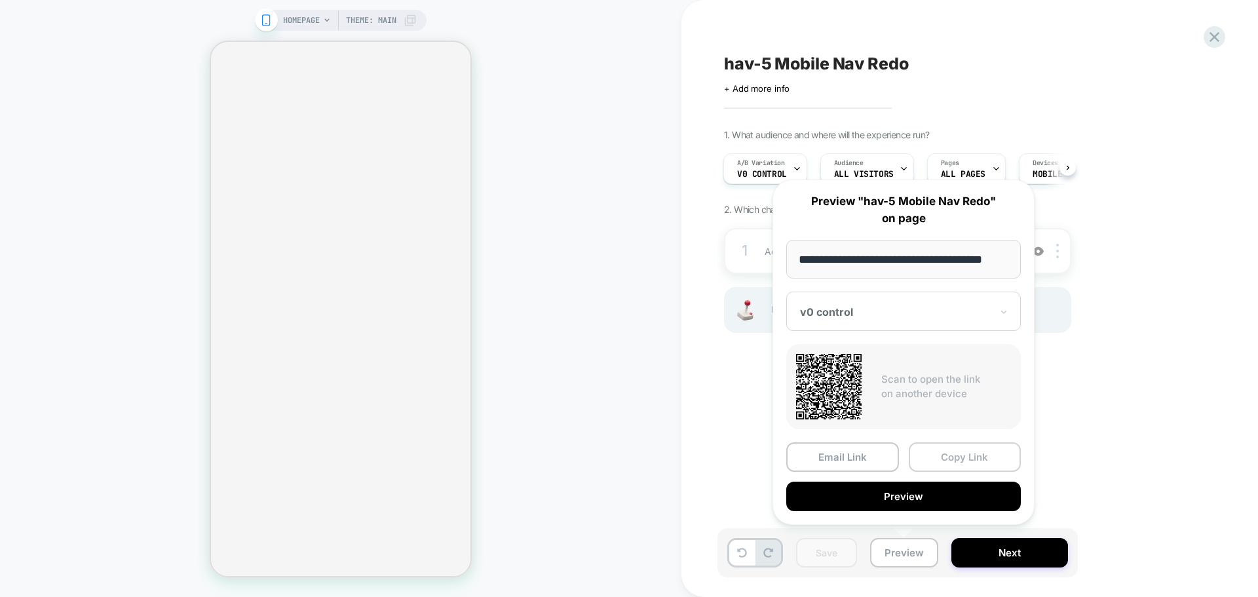
click at [949, 451] on button "Copy Link" at bounding box center [965, 456] width 113 height 29
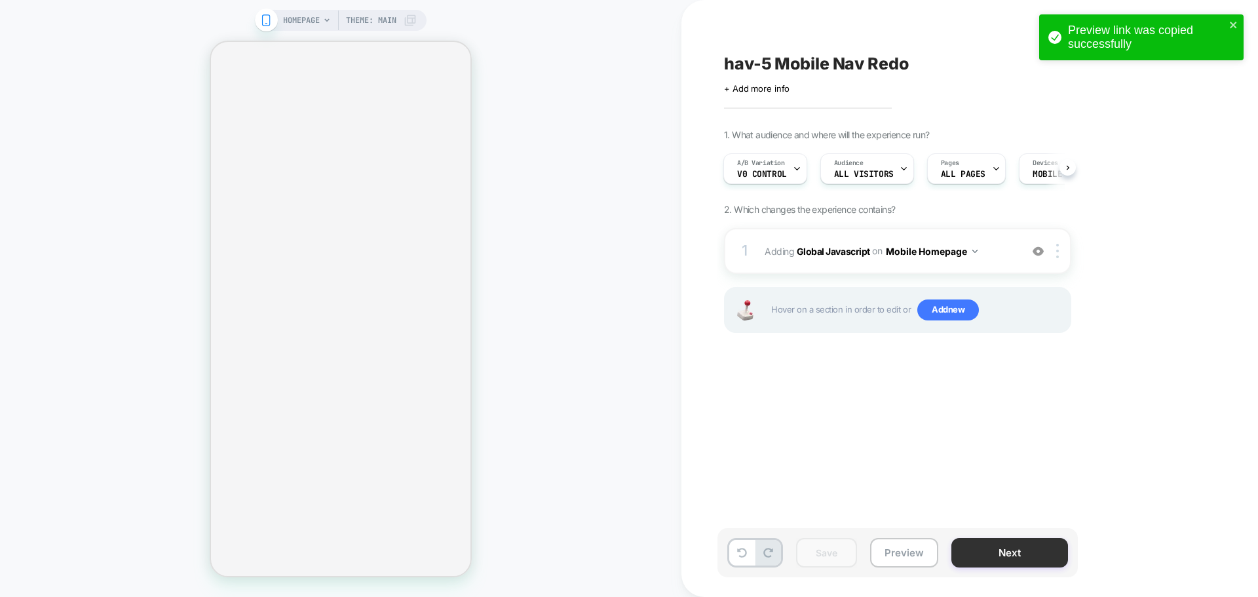
click at [1011, 557] on button "Next" at bounding box center [1009, 552] width 117 height 29
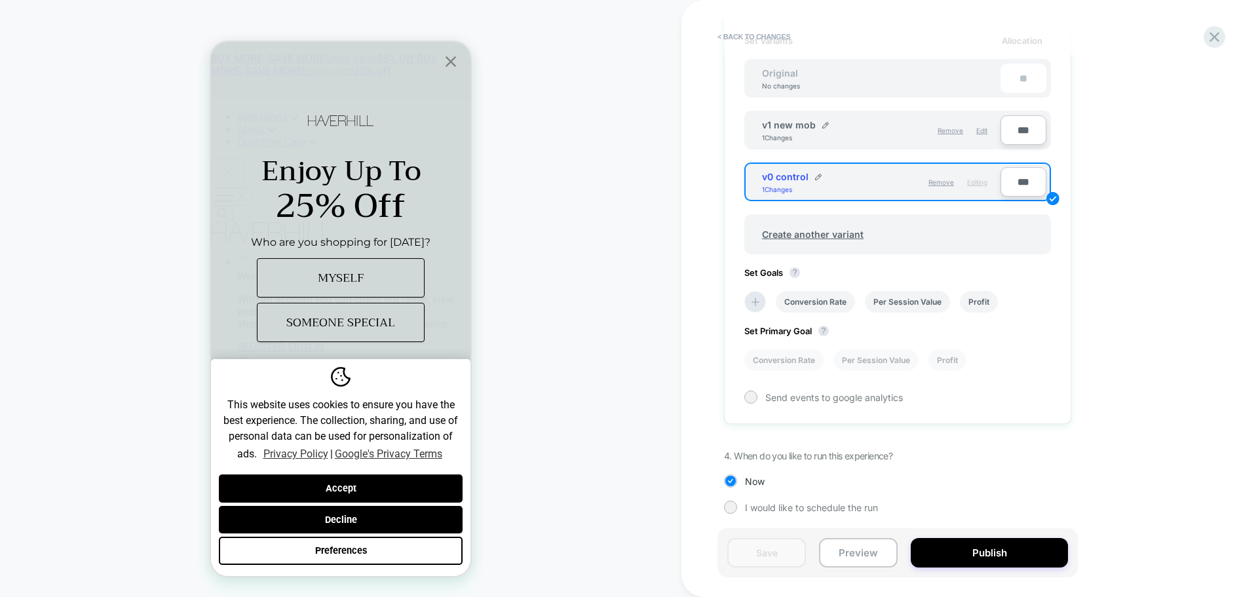
scroll to position [399, 0]
click at [759, 301] on icon at bounding box center [755, 299] width 13 height 13
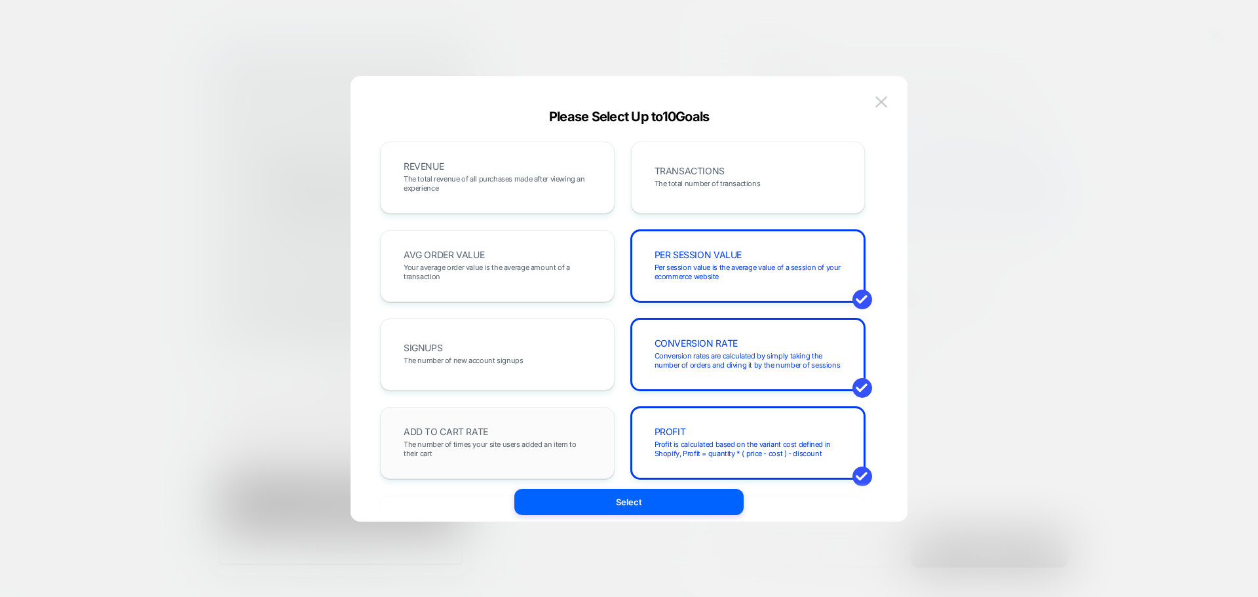
click at [529, 470] on div "ADD TO CART RATE The number of times your site users added an item to their cart" at bounding box center [497, 443] width 235 height 72
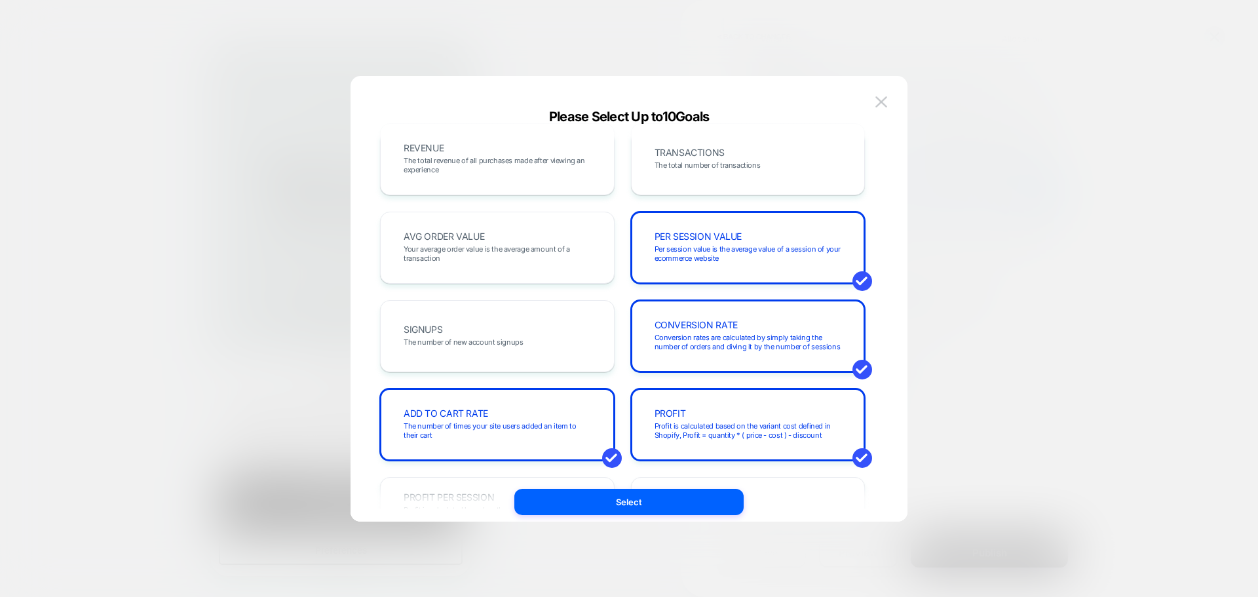
scroll to position [0, 0]
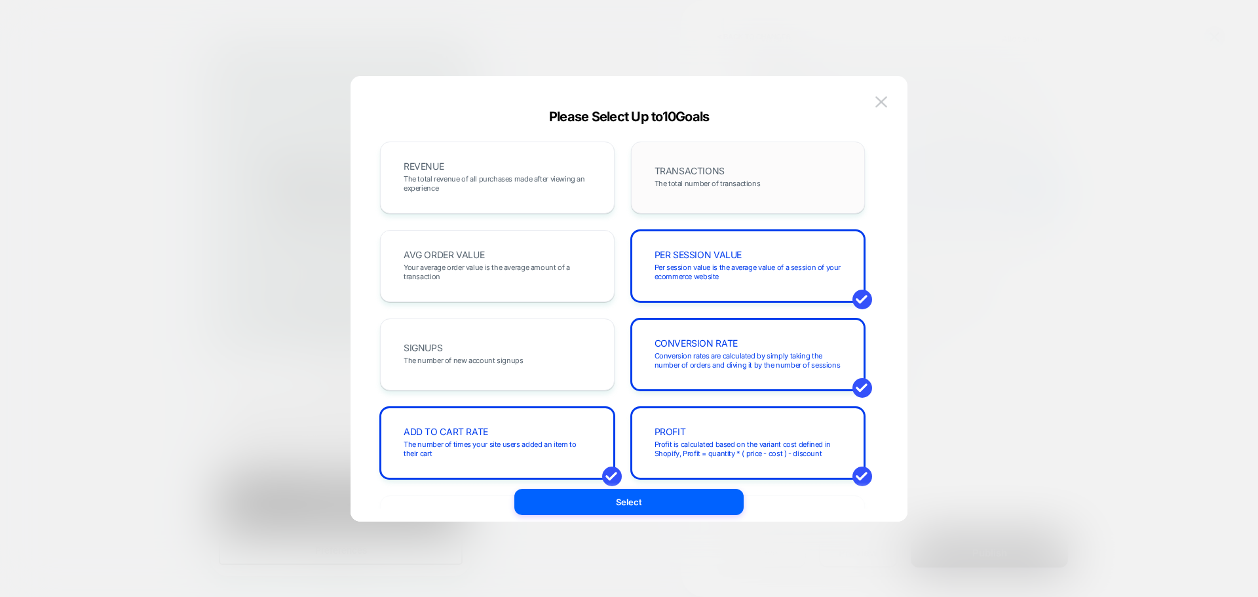
click at [723, 181] on span "The total number of transactions" at bounding box center [707, 183] width 106 height 9
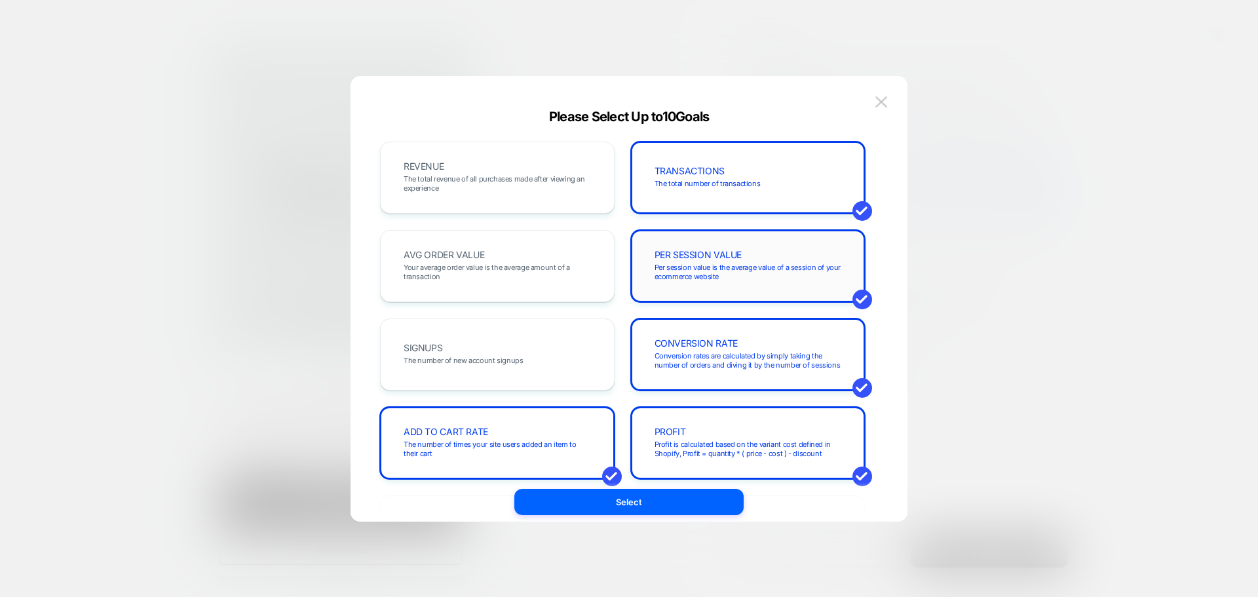
click at [759, 273] on span "Per session value is the average value of a session of your ecommerce website" at bounding box center [747, 272] width 187 height 18
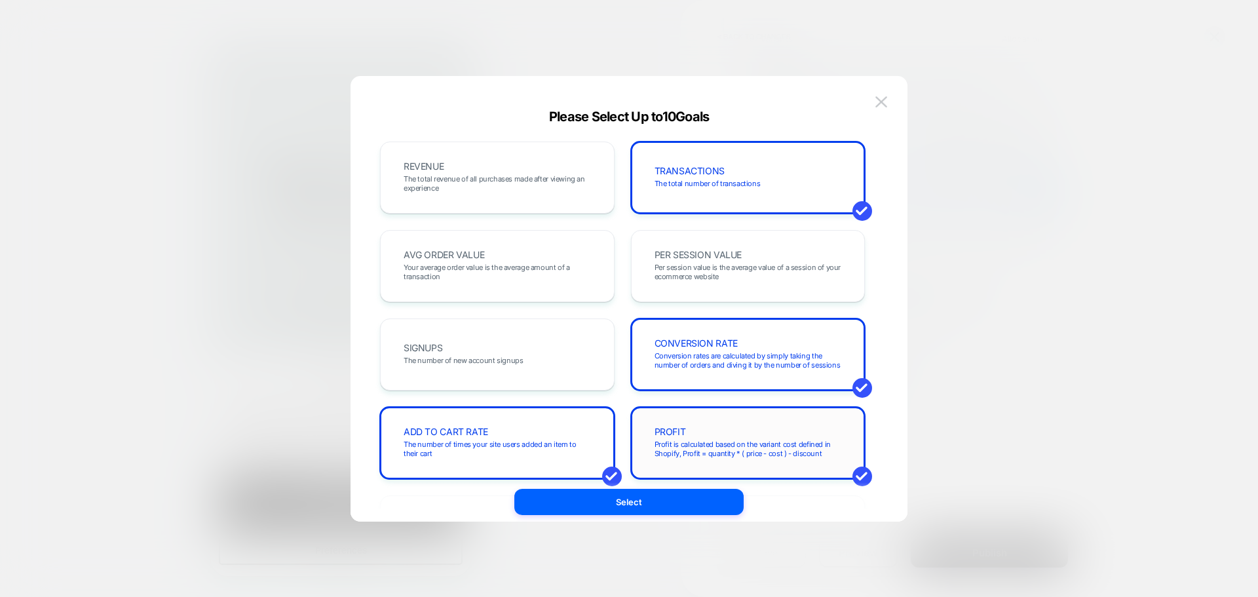
drag, startPoint x: 754, startPoint y: 352, endPoint x: 749, endPoint y: 408, distance: 55.9
click at [753, 355] on span "Conversion rates are calculated by simply taking the number of orders and divin…" at bounding box center [747, 360] width 187 height 18
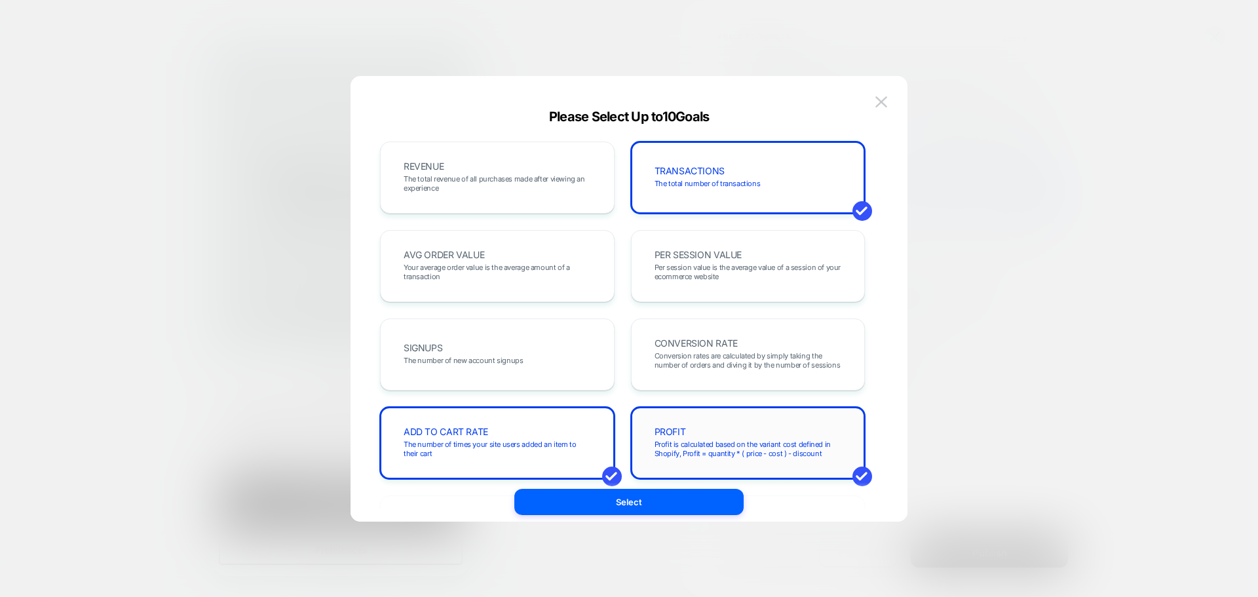
click at [755, 448] on span "Profit is calculated based on the variant cost defined in Shopify, Profit = qua…" at bounding box center [747, 449] width 187 height 18
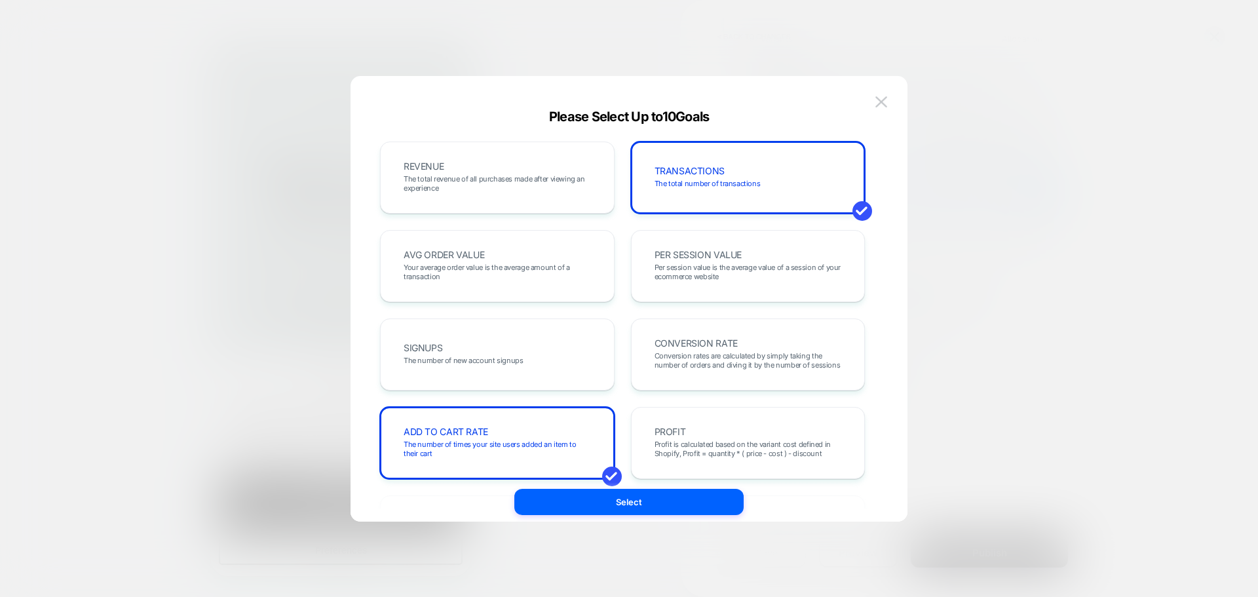
click at [469, 219] on div "REVENUE The total revenue of all purchases made after viewing an experience TRA…" at bounding box center [622, 532] width 485 height 780
click at [474, 262] on div "AVG ORDER VALUE Your average order value is the average amount of a transaction" at bounding box center [497, 266] width 207 height 45
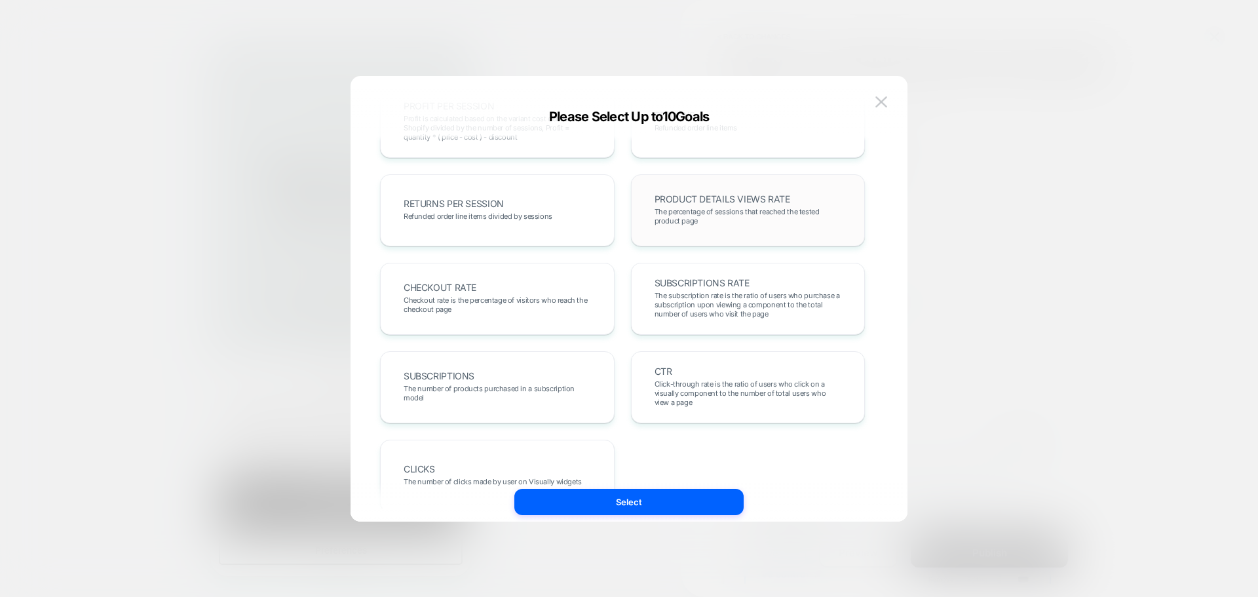
scroll to position [452, 0]
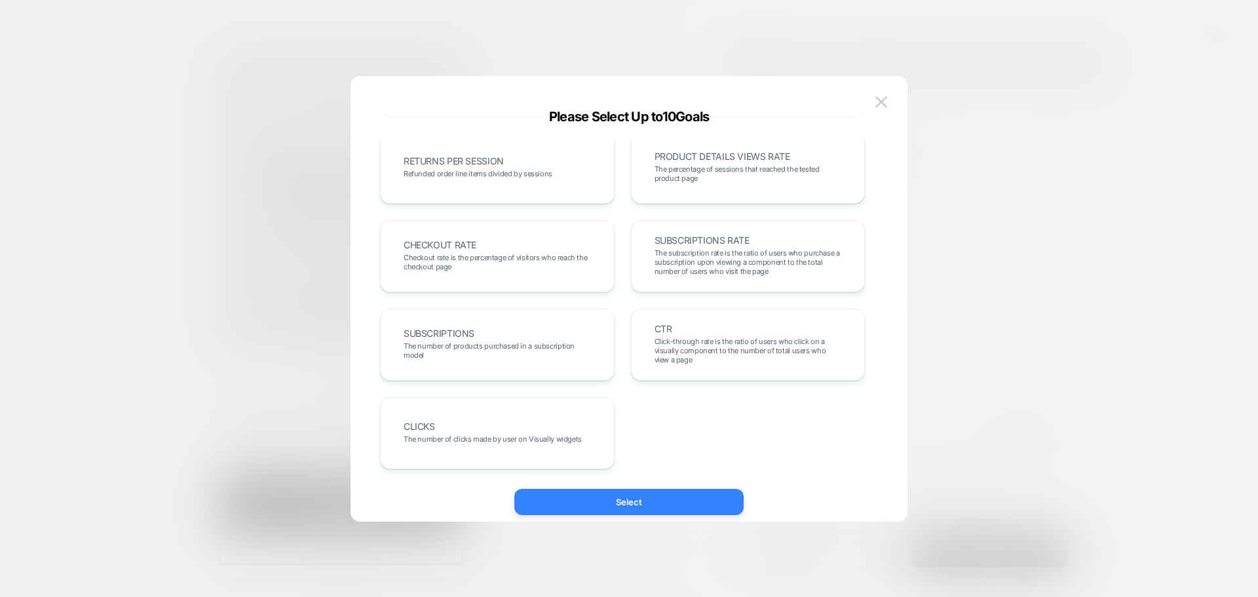
click at [649, 500] on button "Select" at bounding box center [628, 502] width 229 height 26
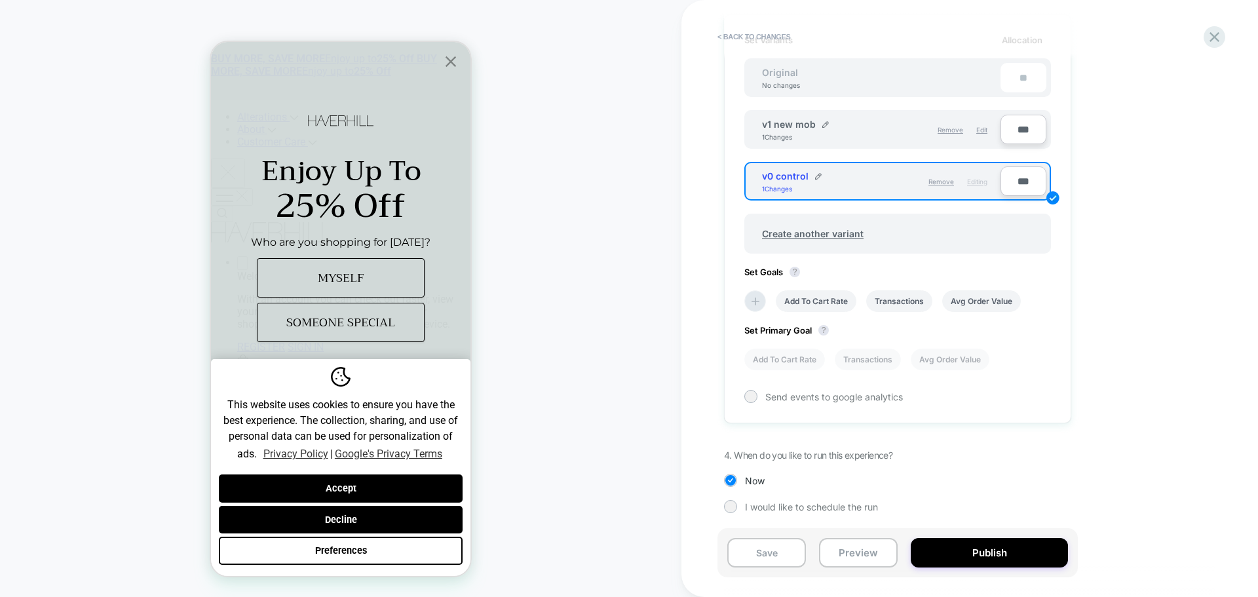
scroll to position [399, 0]
click at [785, 358] on li "Add To Cart Rate" at bounding box center [784, 358] width 81 height 22
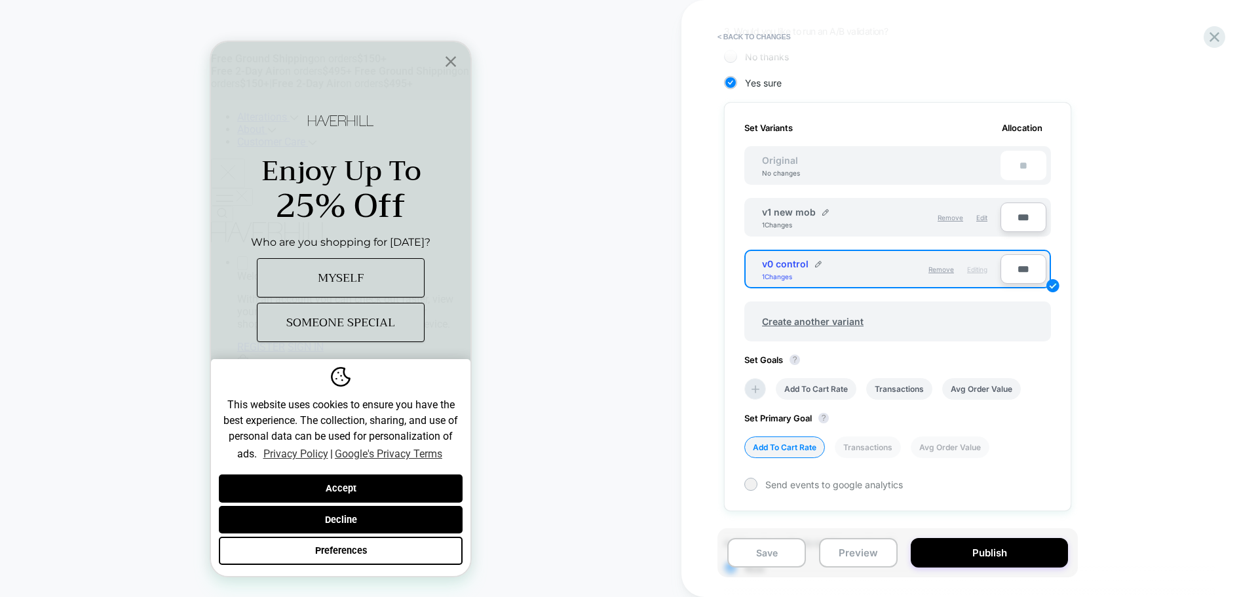
scroll to position [202, 0]
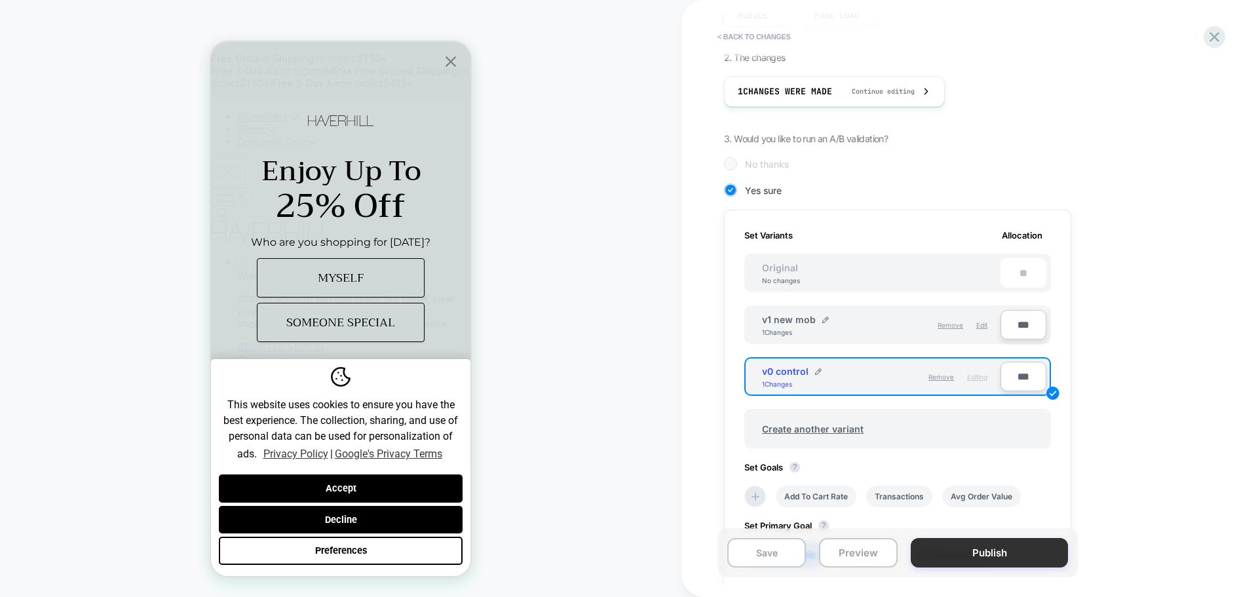
click at [927, 550] on button "Publish" at bounding box center [989, 552] width 157 height 29
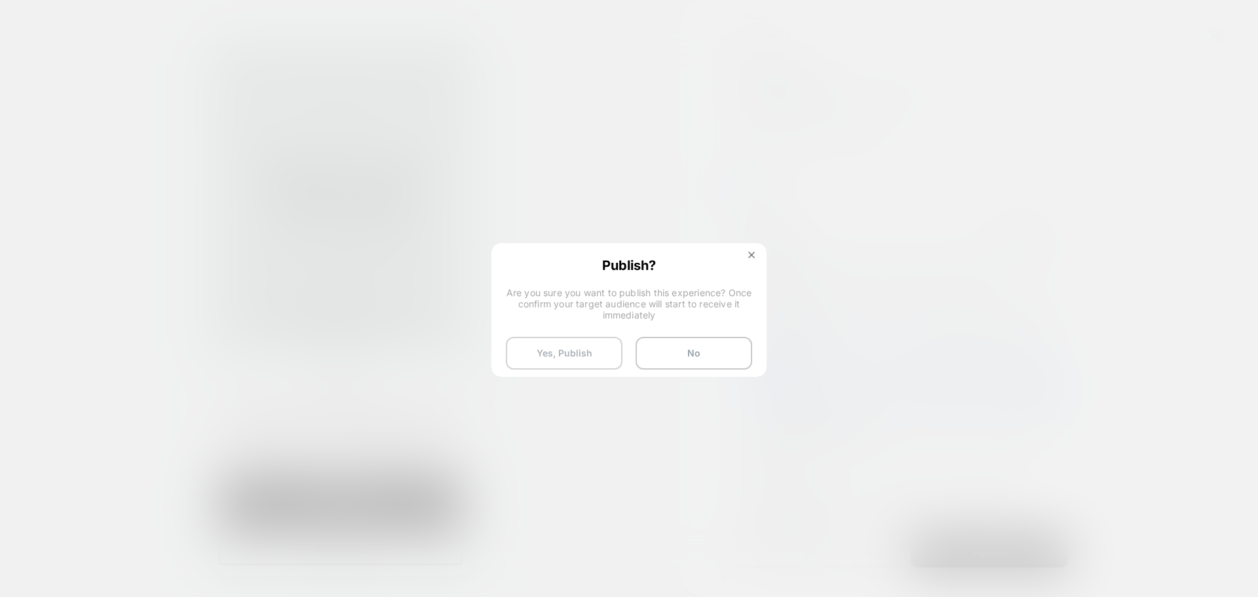
click at [603, 351] on button "Yes, Publish" at bounding box center [564, 353] width 117 height 33
